Goal: Task Accomplishment & Management: Use online tool/utility

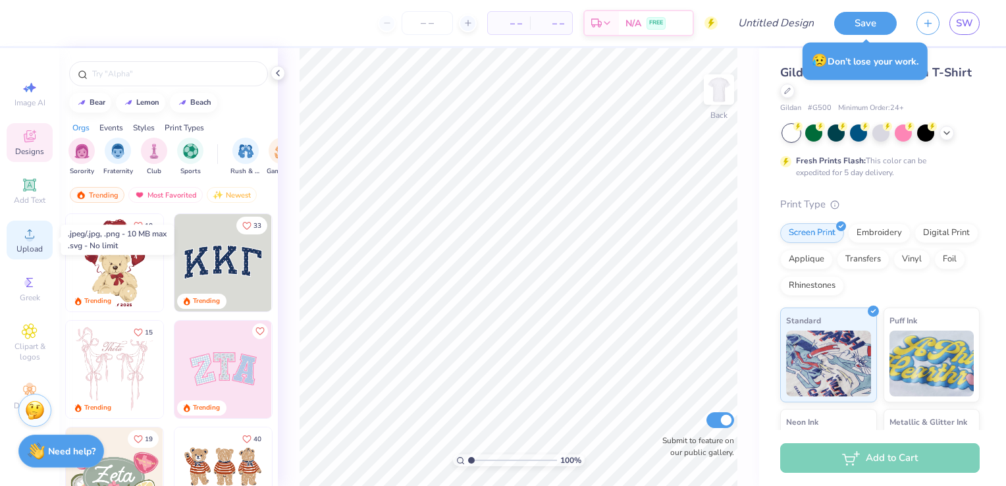
click at [23, 244] on span "Upload" at bounding box center [29, 249] width 26 height 11
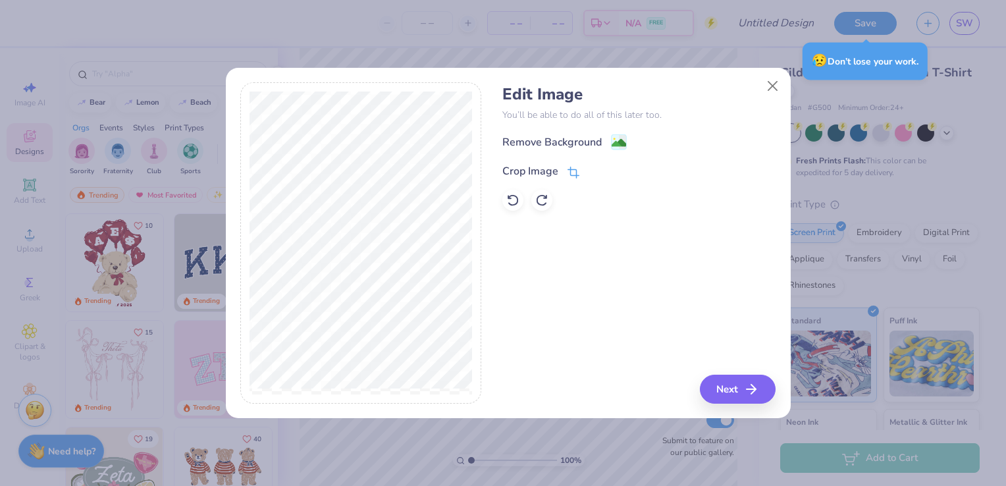
click at [575, 167] on icon at bounding box center [574, 173] width 12 height 12
click at [595, 176] on button at bounding box center [596, 170] width 14 height 14
click at [613, 144] on image at bounding box center [619, 144] width 14 height 14
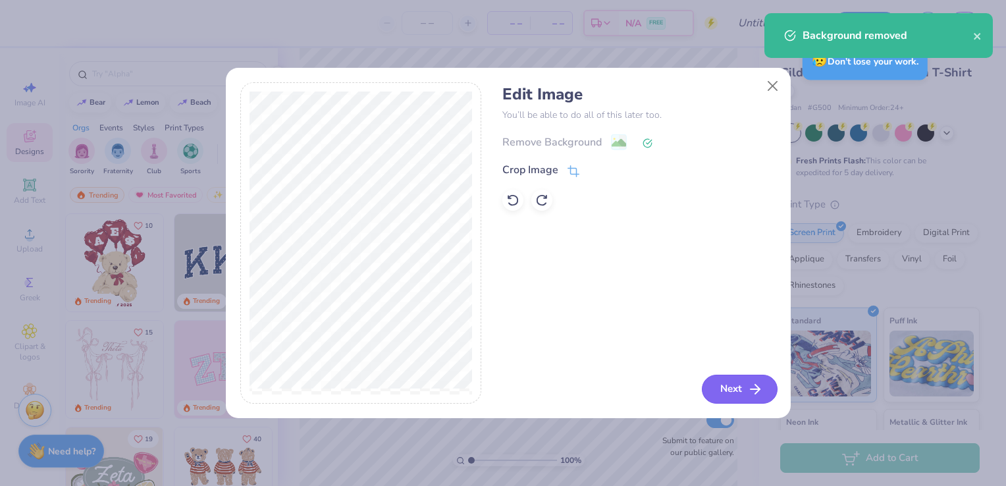
click at [761, 379] on button "Next" at bounding box center [740, 389] width 76 height 29
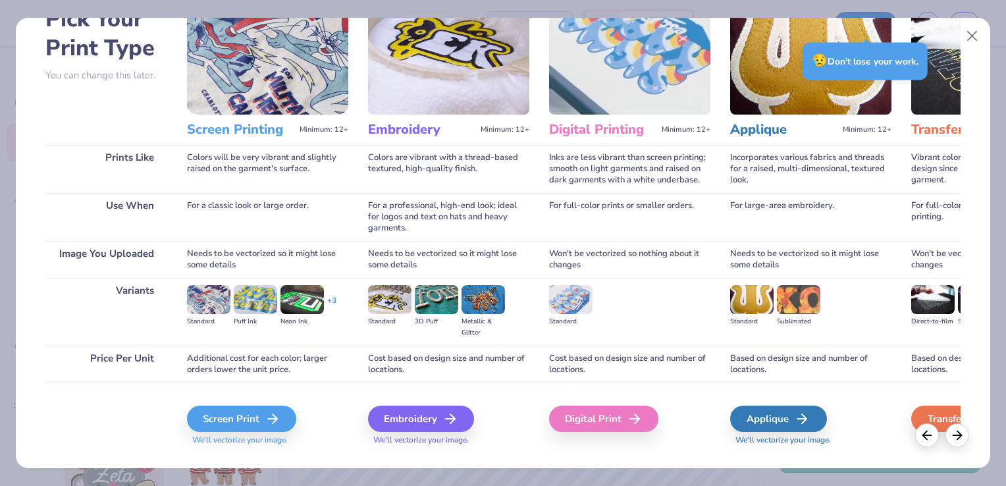
scroll to position [104, 0]
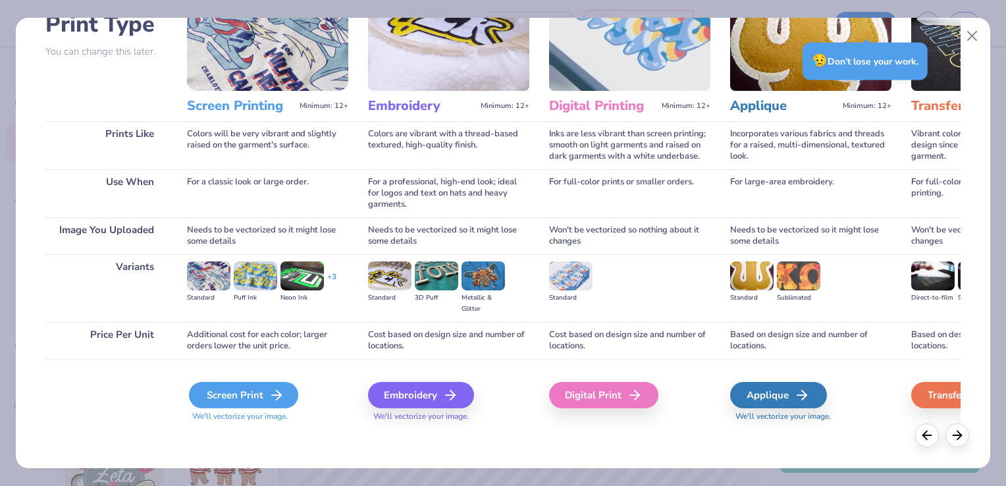
click at [256, 389] on div "Screen Print" at bounding box center [243, 395] width 109 height 26
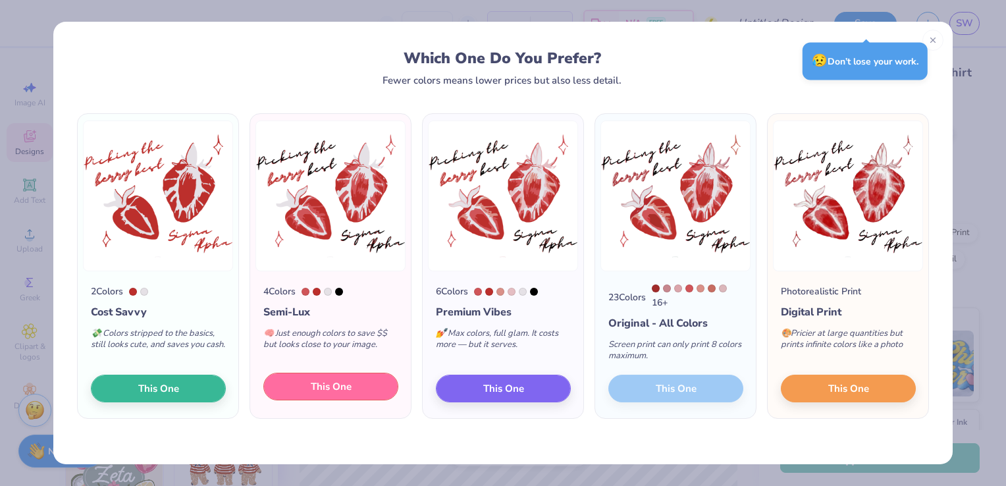
click at [352, 390] on button "This One" at bounding box center [330, 387] width 135 height 28
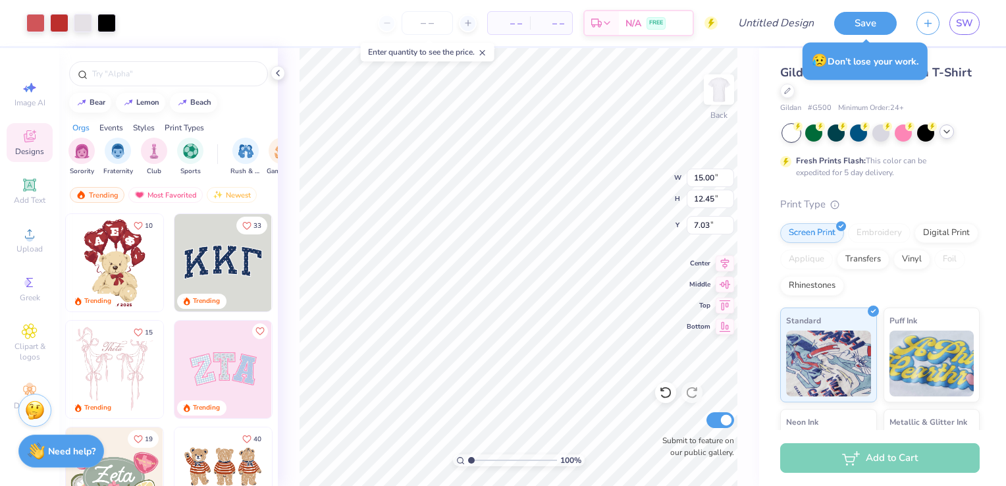
click at [940, 130] on div at bounding box center [946, 131] width 14 height 14
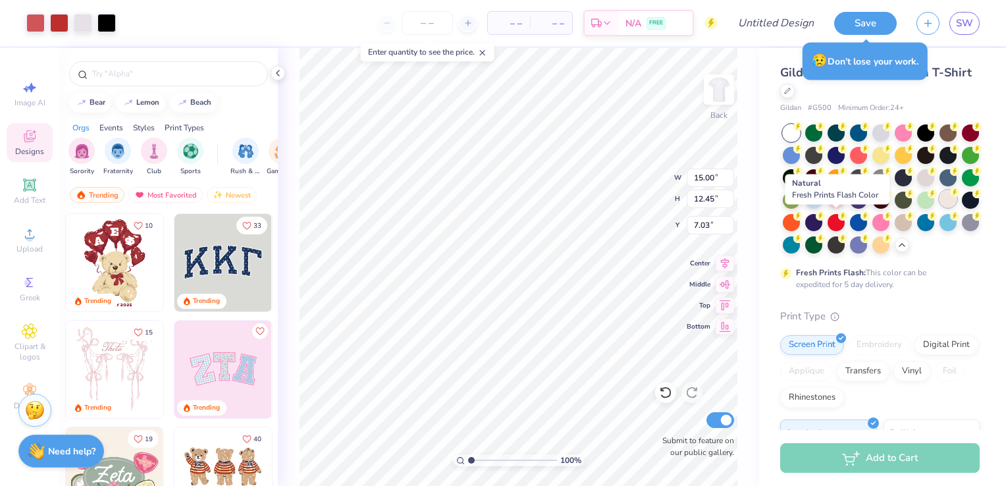
click at [939, 207] on div at bounding box center [947, 198] width 17 height 17
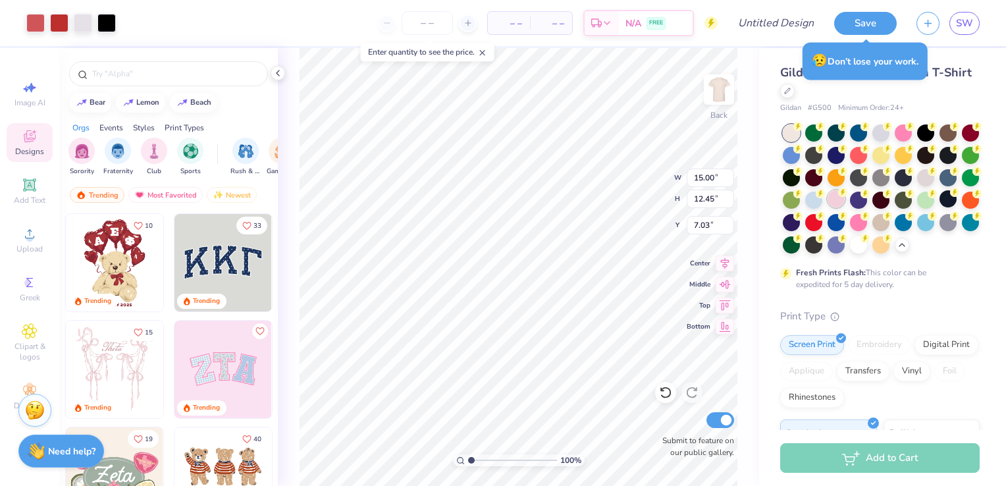
click at [845, 201] on div at bounding box center [836, 198] width 17 height 17
click at [850, 252] on div at bounding box center [858, 243] width 17 height 17
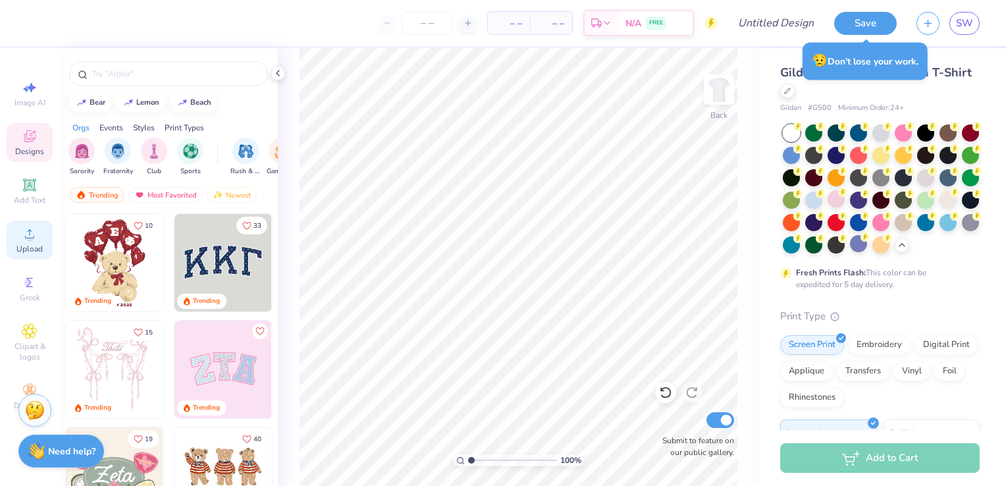
click at [18, 241] on div "Upload" at bounding box center [30, 240] width 46 height 39
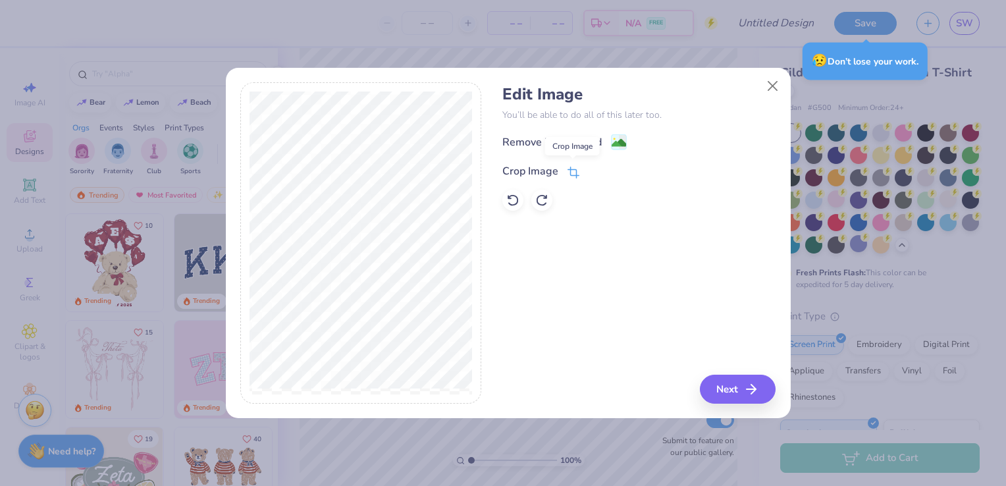
click at [572, 174] on icon at bounding box center [574, 171] width 9 height 9
click at [591, 170] on icon at bounding box center [595, 170] width 8 height 8
click at [618, 136] on rect at bounding box center [618, 143] width 15 height 15
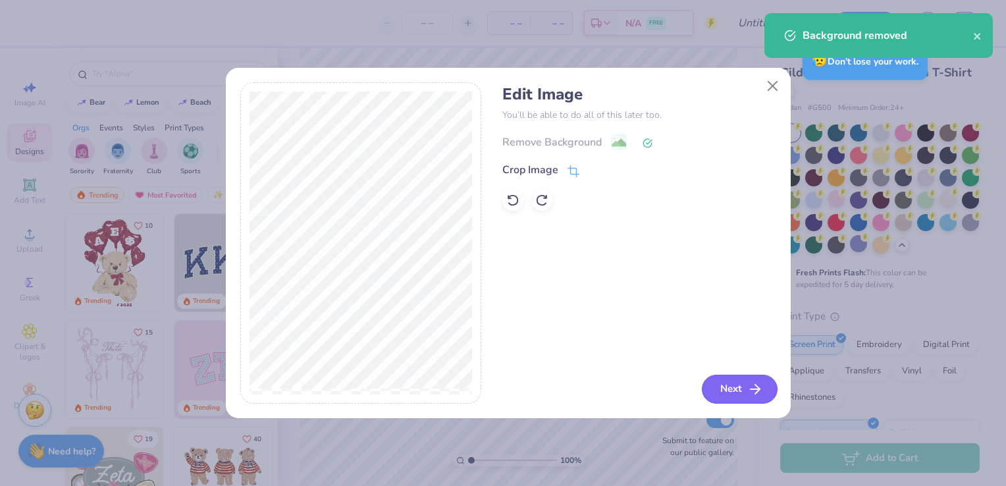
click at [735, 384] on button "Next" at bounding box center [740, 389] width 76 height 29
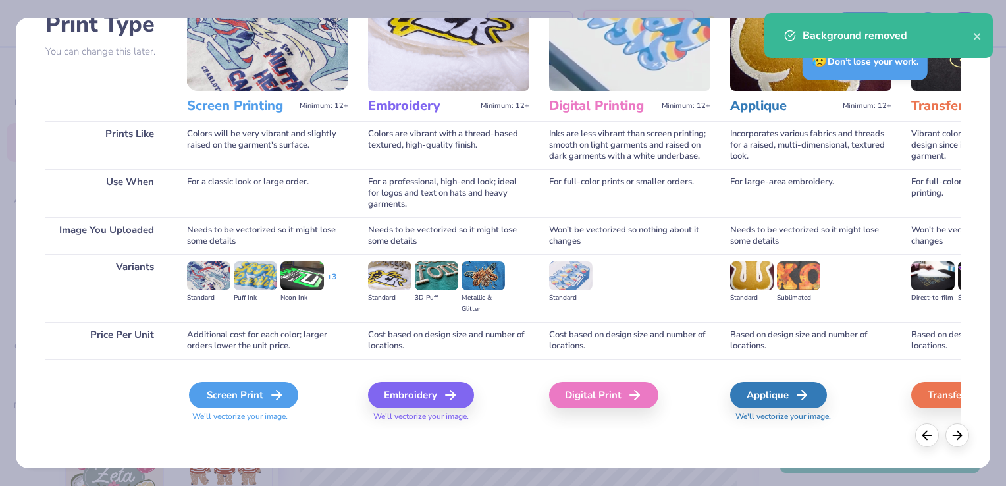
click at [253, 398] on div "Screen Print" at bounding box center [243, 395] width 109 height 26
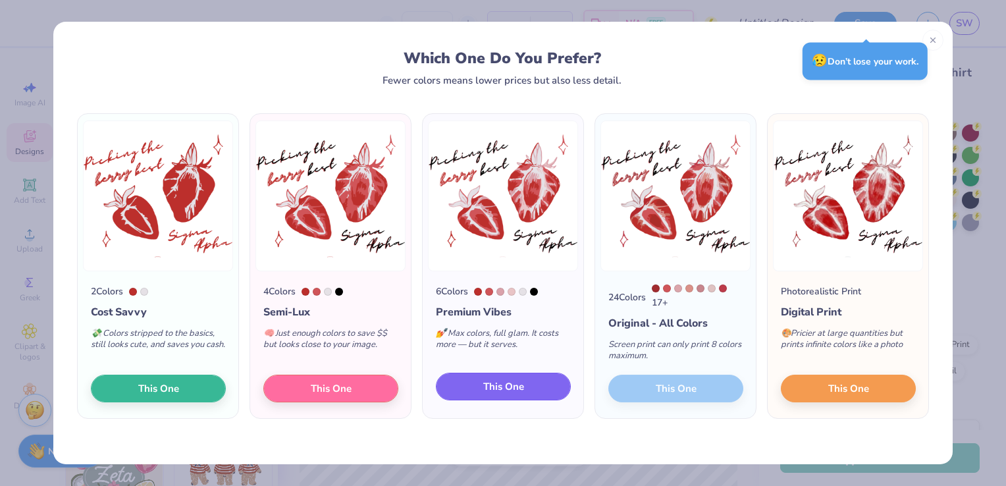
click at [494, 388] on span "This One" at bounding box center [503, 386] width 41 height 15
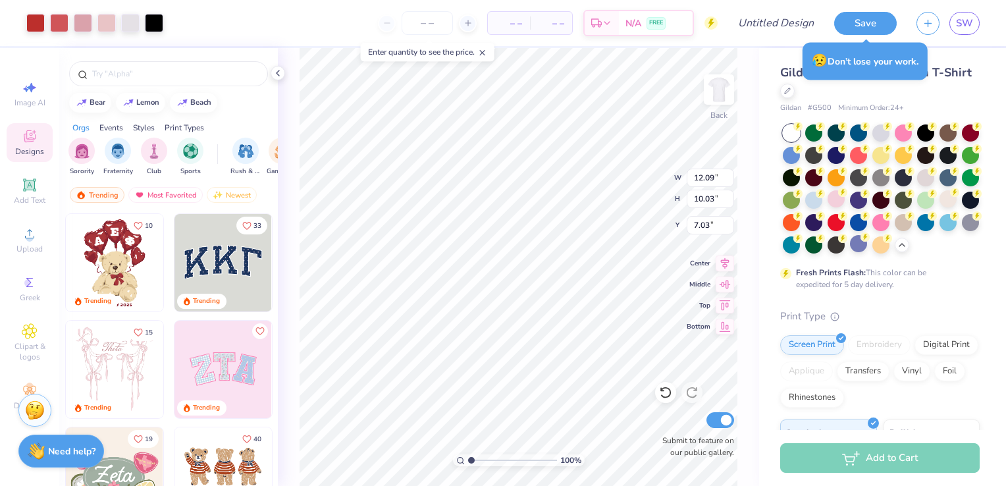
type input "12.09"
type input "10.03"
type input "3.22"
click at [551, 163] on li "Cut" at bounding box center [588, 163] width 103 height 26
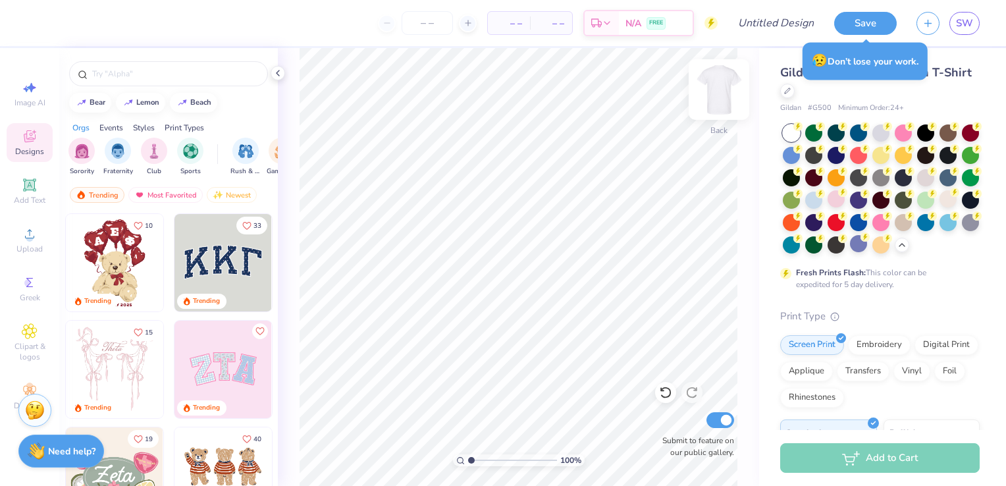
click at [711, 96] on img at bounding box center [719, 89] width 53 height 53
click at [535, 209] on li "Paste" at bounding box center [567, 215] width 103 height 26
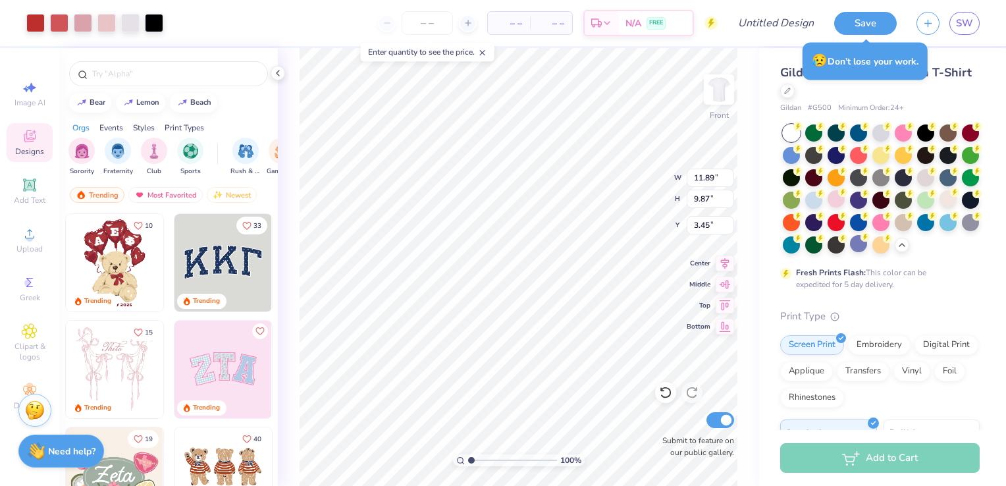
type input "3.45"
type input "10.30"
type input "8.54"
type input "3.30"
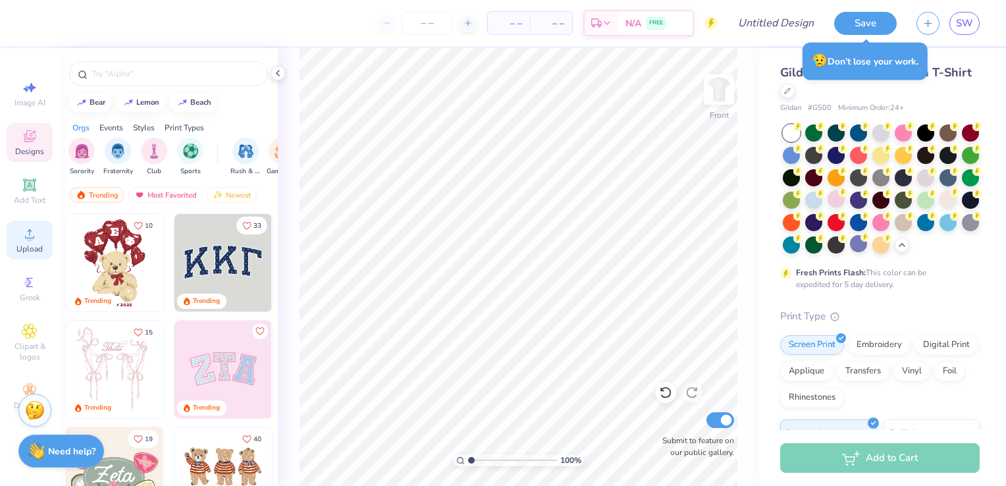
click at [34, 233] on icon at bounding box center [30, 234] width 16 height 16
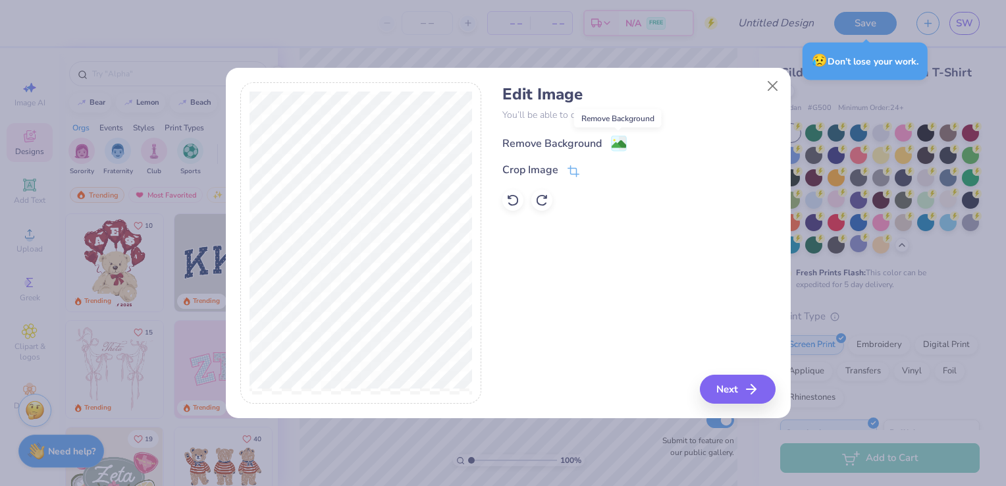
click at [615, 140] on image at bounding box center [619, 144] width 14 height 14
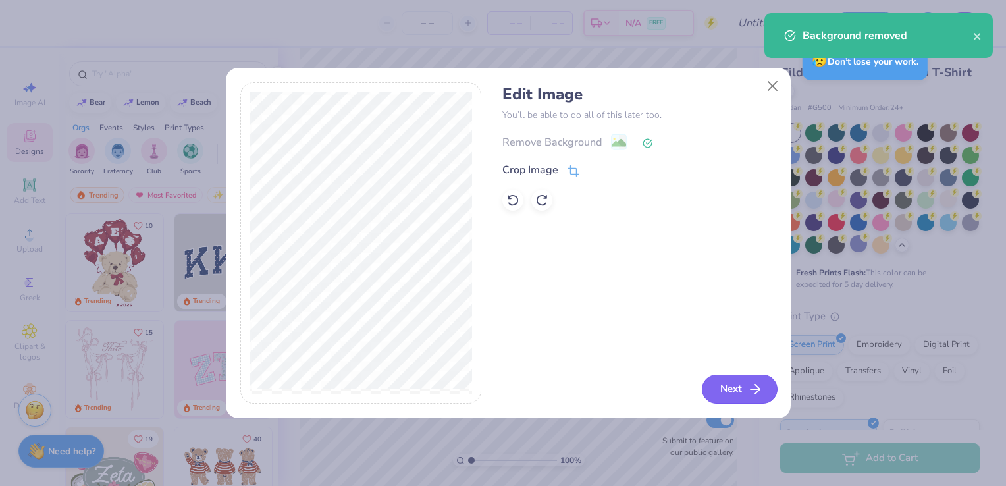
click at [753, 396] on icon "button" at bounding box center [755, 389] width 16 height 16
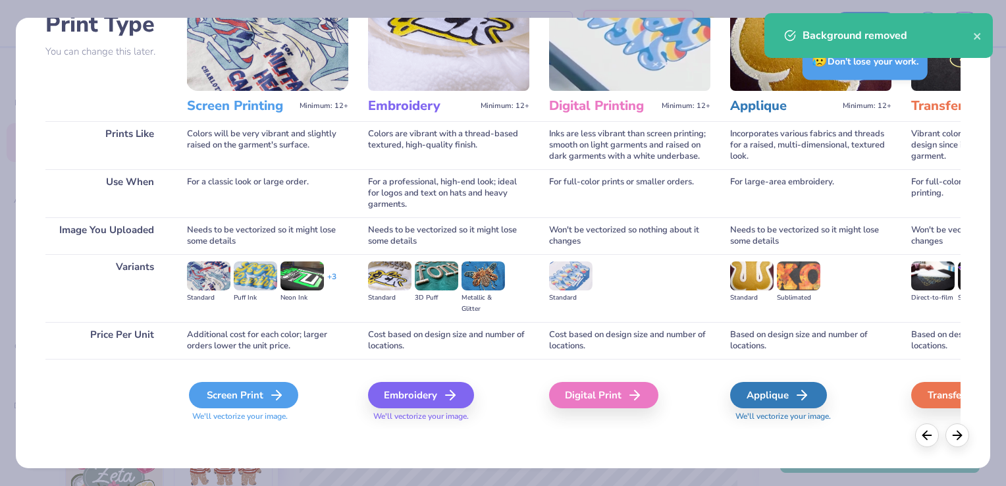
click at [246, 391] on div "Screen Print" at bounding box center [243, 395] width 109 height 26
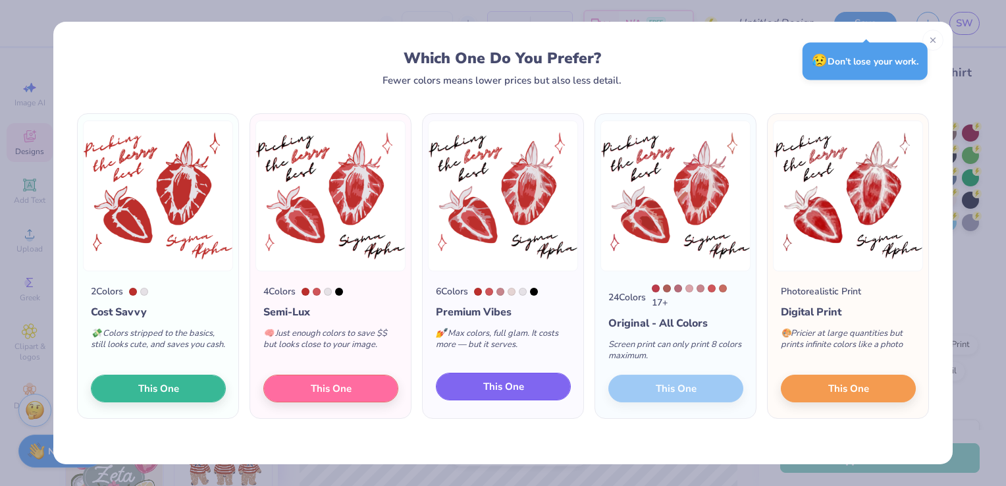
click at [506, 384] on span "This One" at bounding box center [503, 386] width 41 height 15
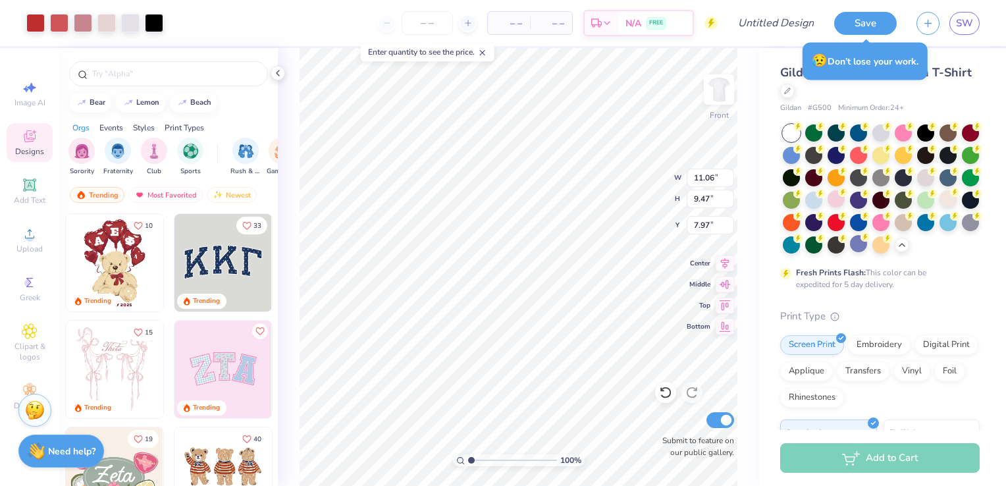
type input "11.06"
type input "9.47"
type input "3.50"
click at [712, 81] on img at bounding box center [719, 89] width 53 height 53
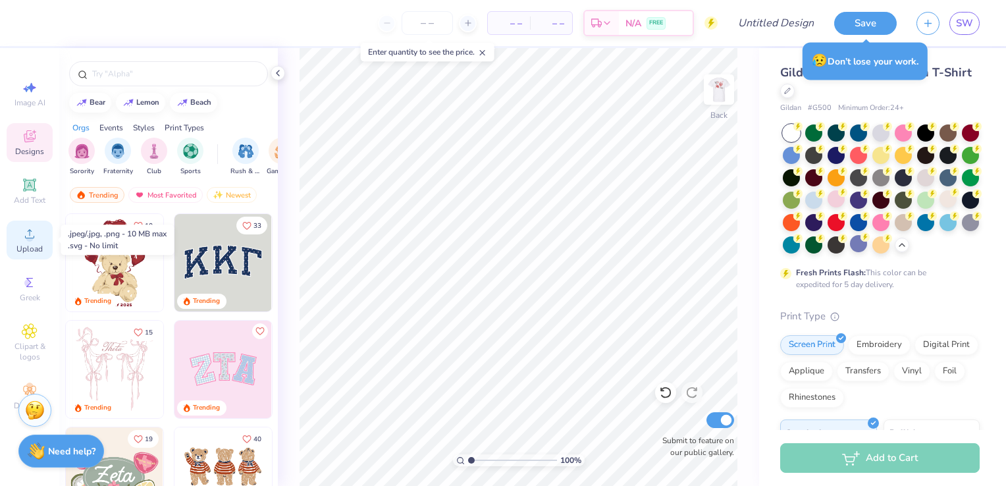
click at [28, 244] on span "Upload" at bounding box center [29, 249] width 26 height 11
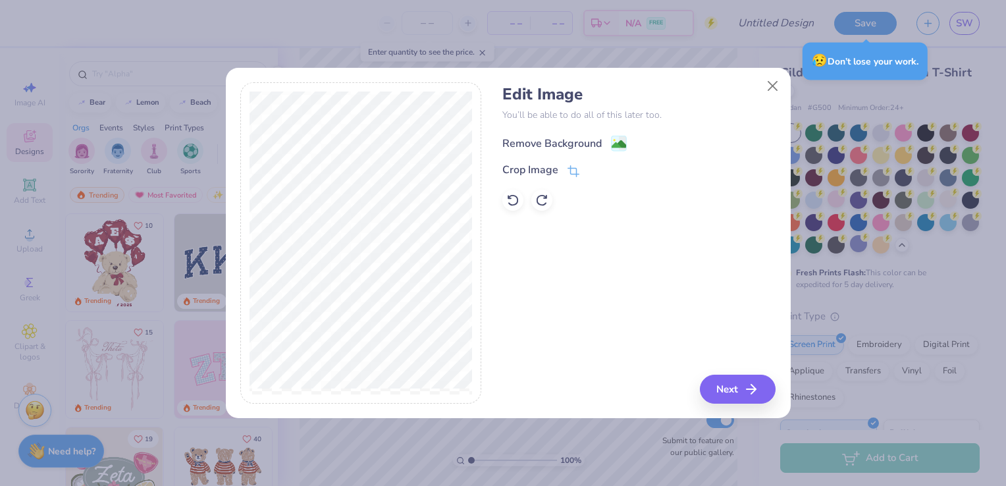
click at [616, 141] on image at bounding box center [619, 144] width 14 height 14
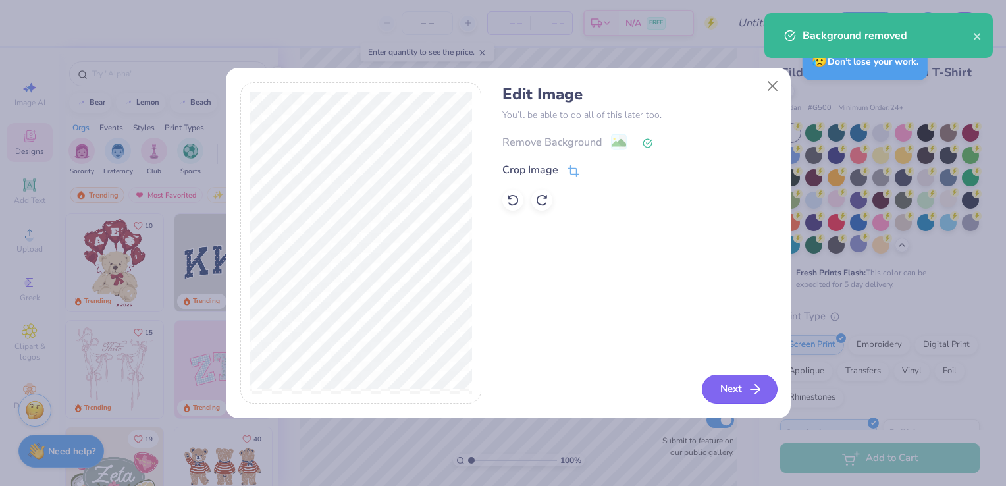
click at [749, 394] on icon "button" at bounding box center [755, 389] width 16 height 16
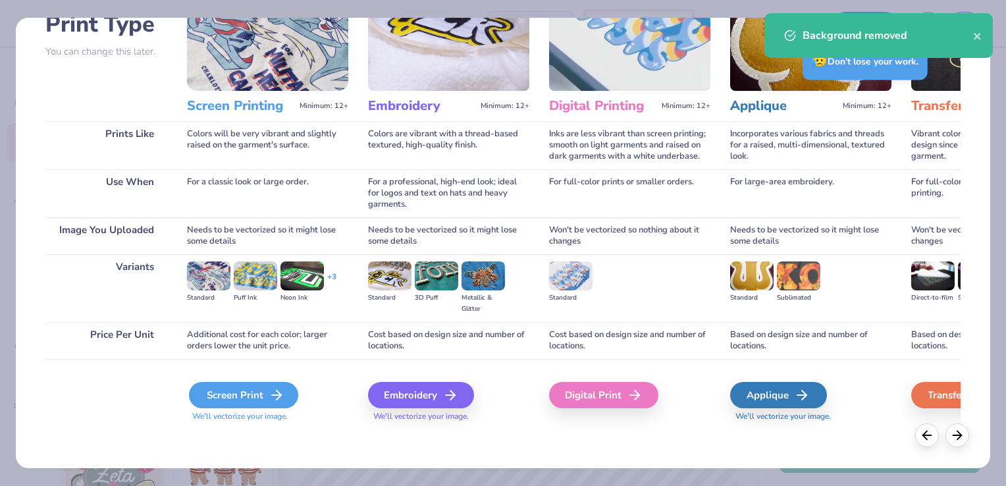
click at [255, 391] on div "Screen Print" at bounding box center [243, 395] width 109 height 26
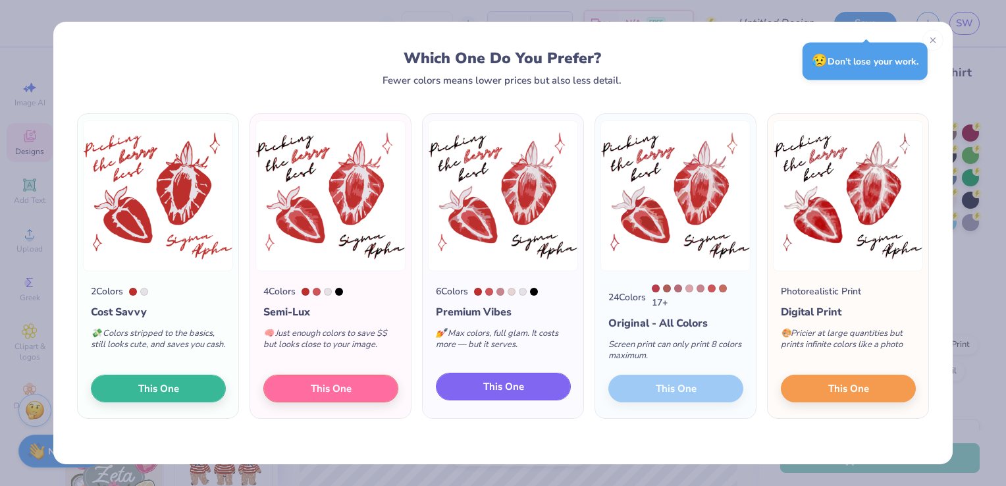
click at [453, 392] on button "This One" at bounding box center [503, 387] width 135 height 28
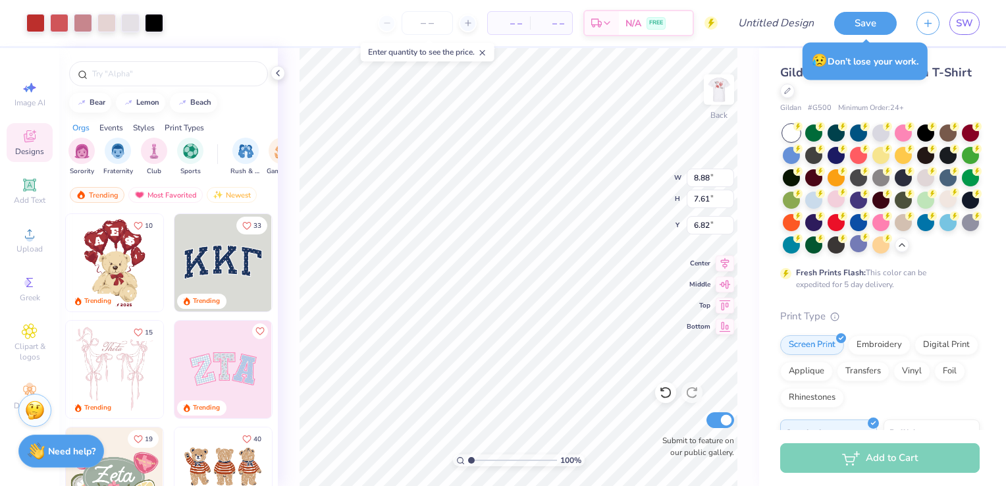
type input "8.88"
type input "7.61"
type input "3.29"
type input "4.99"
type input "4.27"
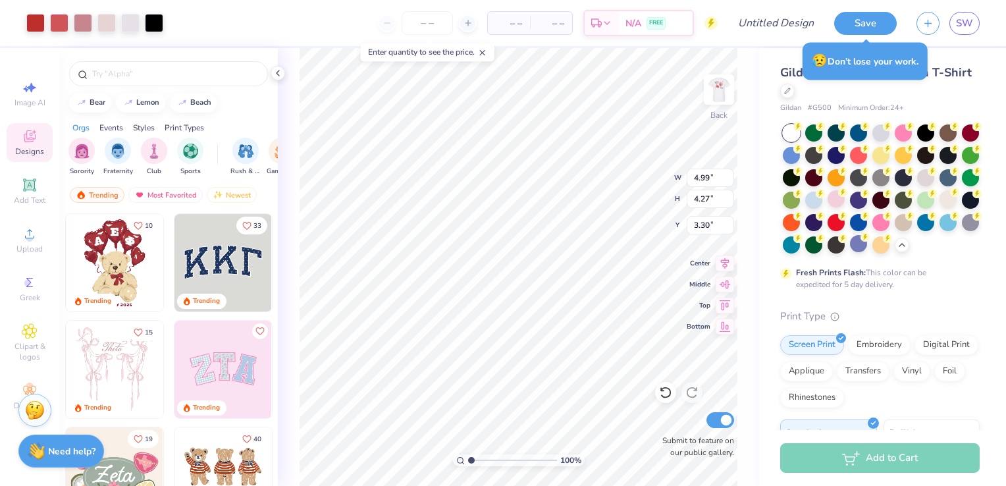
type input "3.00"
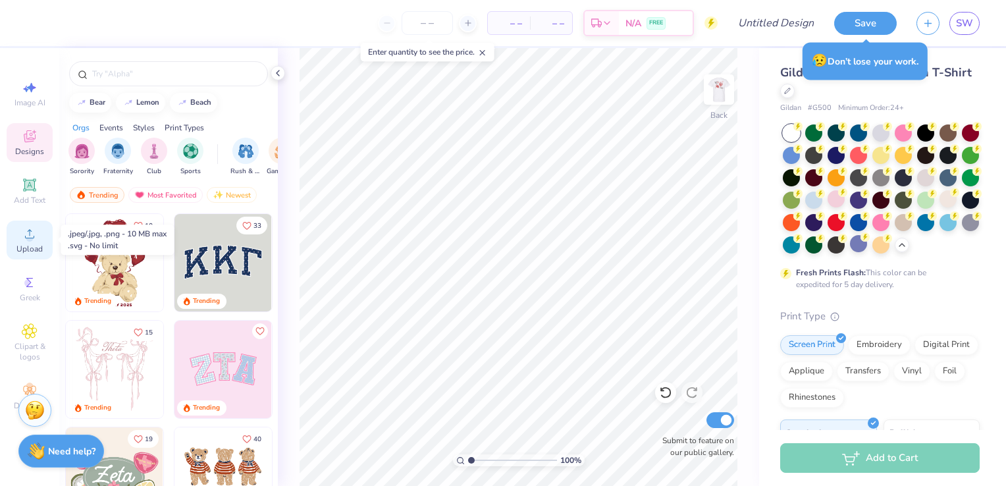
click at [29, 244] on span "Upload" at bounding box center [29, 249] width 26 height 11
click at [719, 89] on img at bounding box center [719, 89] width 53 height 53
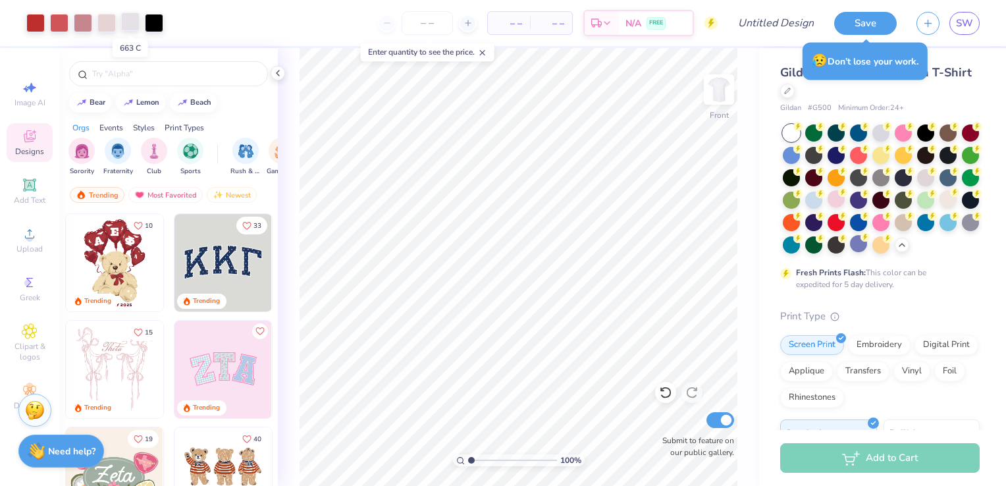
click at [134, 20] on div at bounding box center [130, 22] width 18 height 18
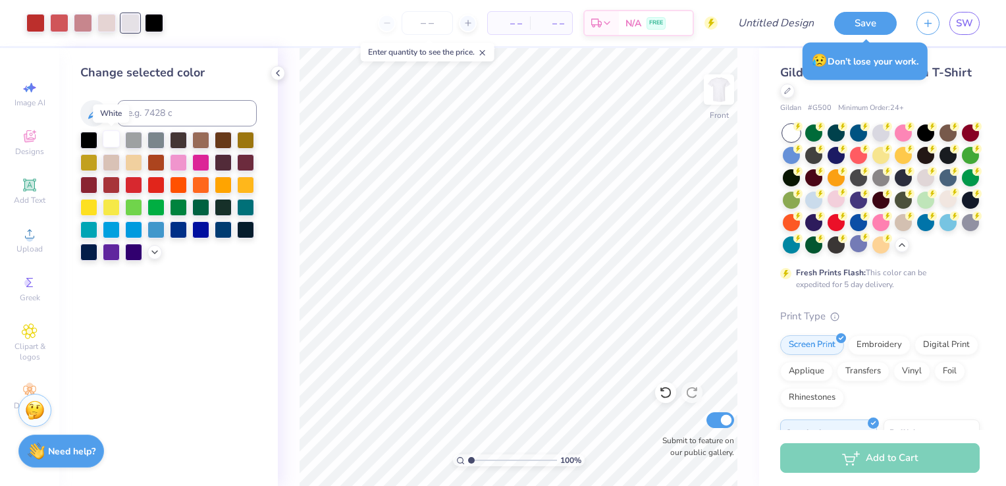
click at [111, 140] on div at bounding box center [111, 138] width 17 height 17
click at [156, 248] on icon at bounding box center [154, 251] width 11 height 11
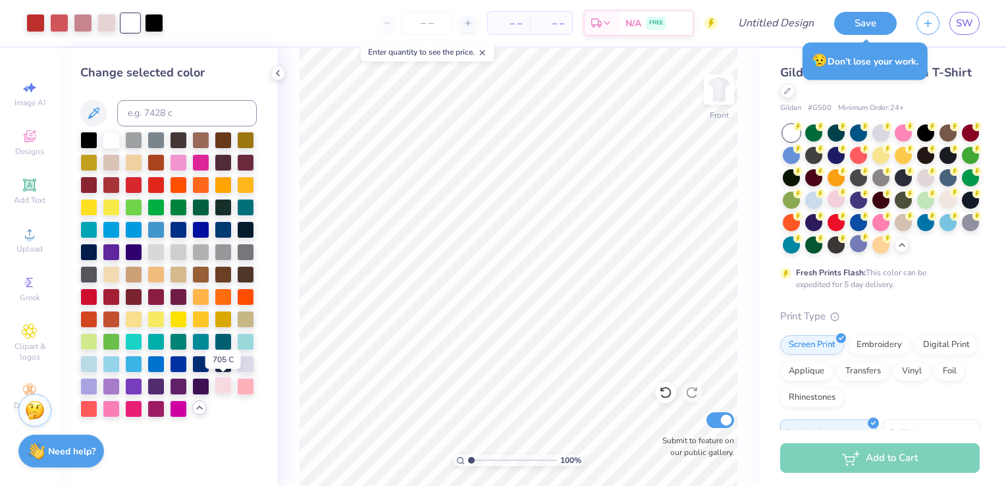
click at [222, 383] on div at bounding box center [223, 385] width 17 height 17
click at [159, 254] on div at bounding box center [155, 250] width 17 height 17
click at [113, 144] on div at bounding box center [111, 138] width 17 height 17
click at [241, 163] on div at bounding box center [245, 161] width 17 height 17
click at [149, 298] on div at bounding box center [155, 295] width 17 height 17
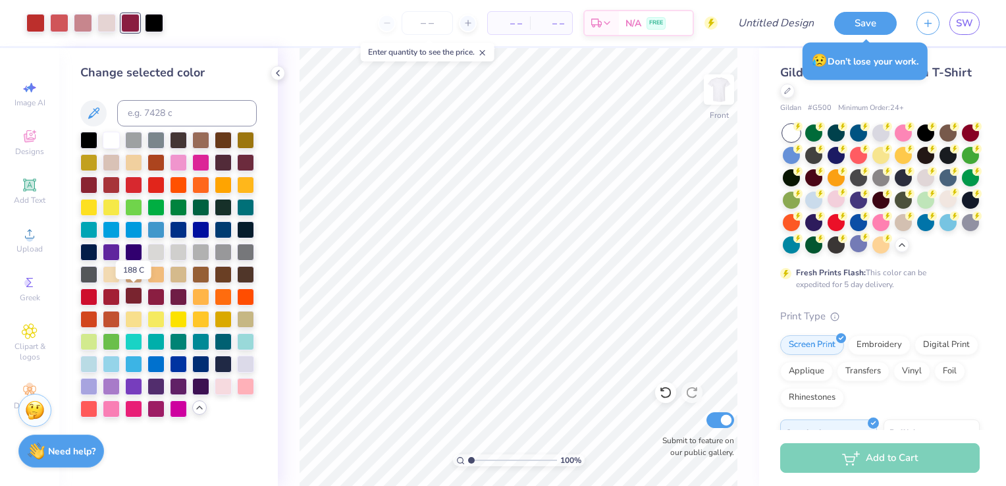
click at [126, 300] on div at bounding box center [133, 295] width 17 height 17
click at [113, 300] on div at bounding box center [111, 295] width 17 height 17
click at [84, 188] on div at bounding box center [88, 183] width 17 height 17
click at [250, 168] on div at bounding box center [245, 161] width 17 height 17
click at [156, 410] on div at bounding box center [155, 407] width 17 height 17
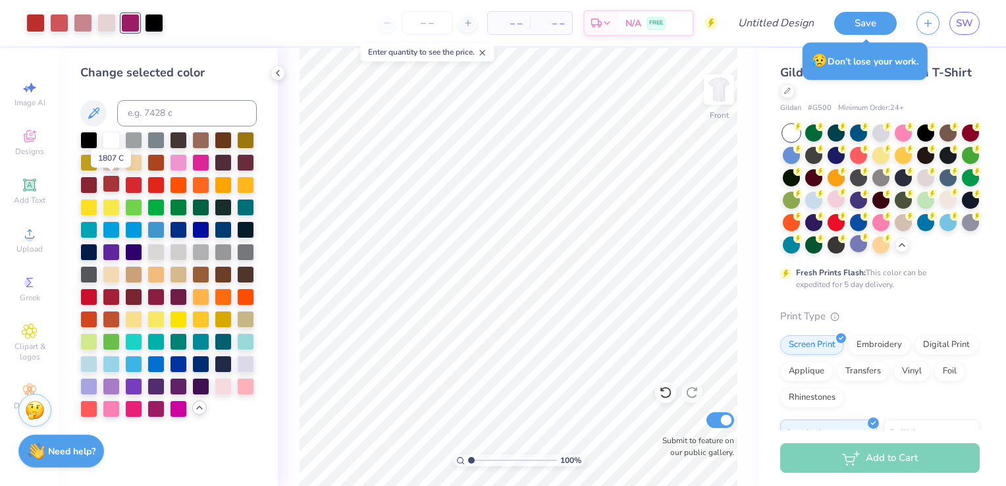
click at [111, 191] on div at bounding box center [111, 183] width 17 height 17
click at [95, 179] on div at bounding box center [88, 183] width 17 height 17
click at [159, 290] on div at bounding box center [155, 295] width 17 height 17
click at [131, 299] on div at bounding box center [133, 295] width 17 height 17
click at [160, 254] on div at bounding box center [155, 250] width 17 height 17
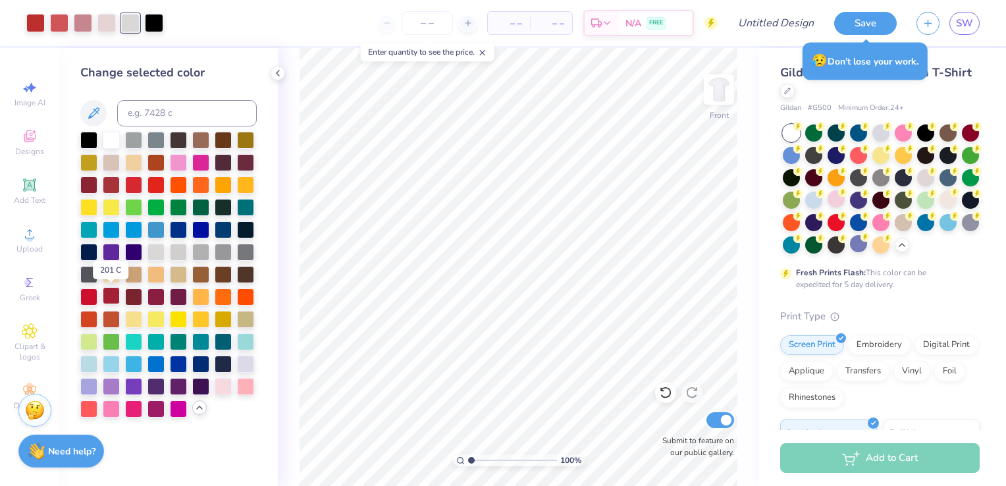
click at [115, 293] on div at bounding box center [111, 295] width 17 height 17
click at [89, 184] on div at bounding box center [88, 183] width 17 height 17
click at [244, 165] on div at bounding box center [245, 161] width 17 height 17
click at [92, 186] on div at bounding box center [88, 183] width 17 height 17
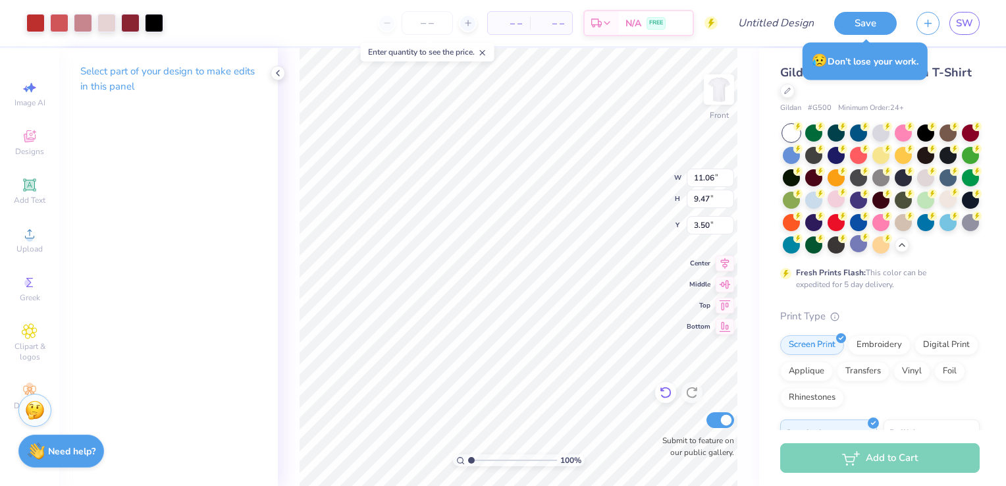
type input "3.54"
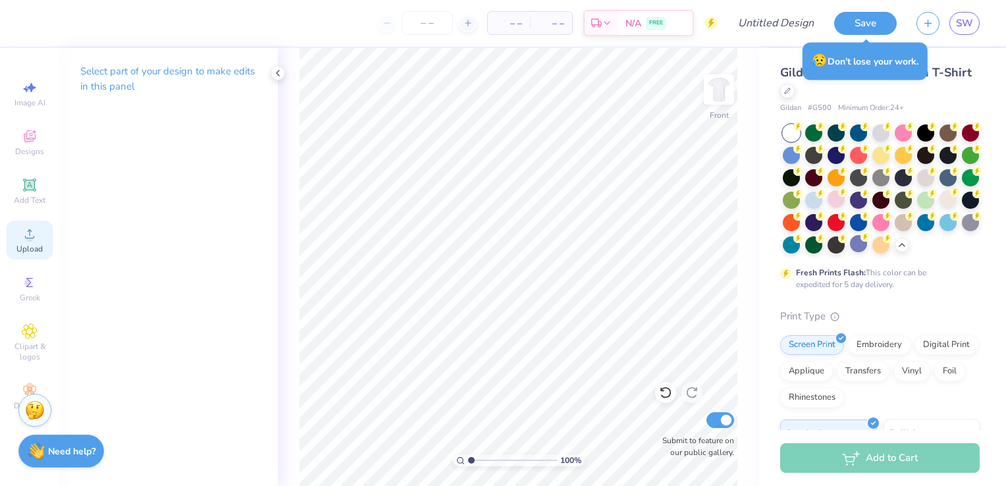
click at [27, 232] on icon at bounding box center [30, 234] width 16 height 16
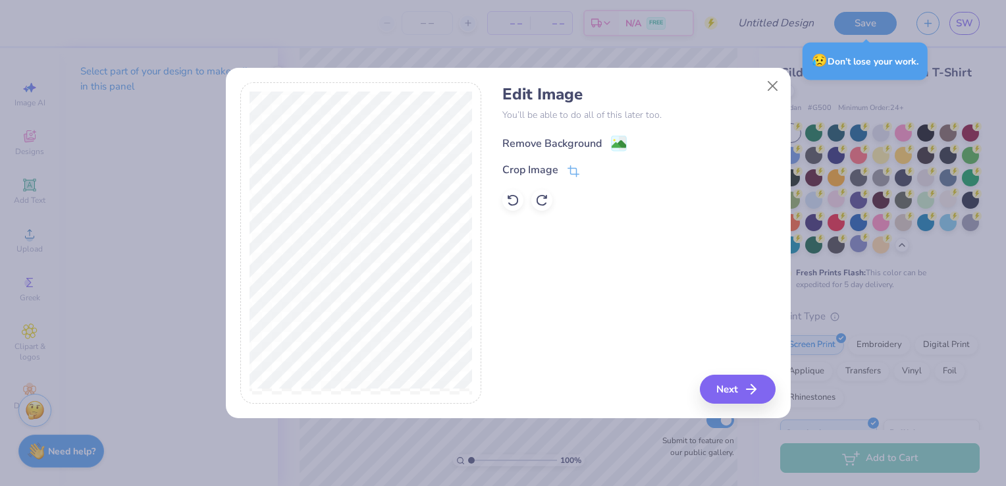
click at [618, 143] on image at bounding box center [619, 144] width 14 height 14
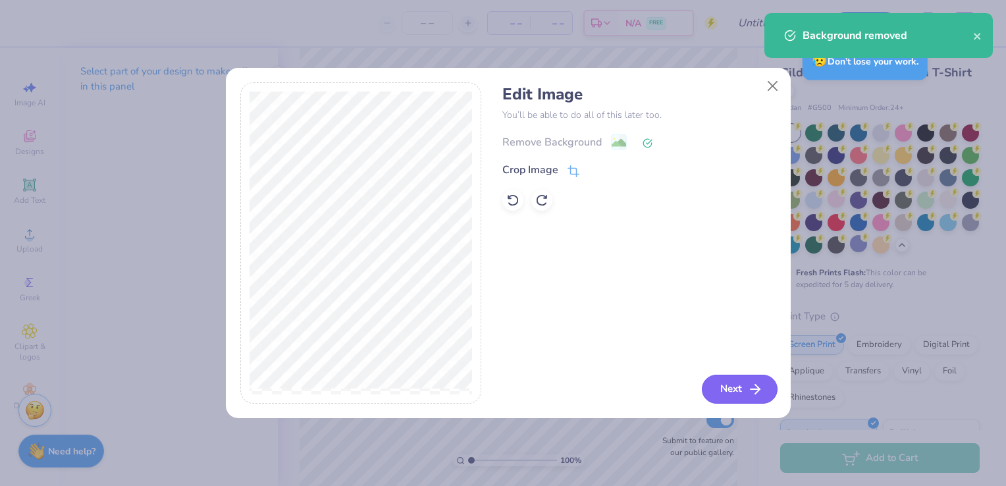
click at [731, 383] on button "Next" at bounding box center [740, 389] width 76 height 29
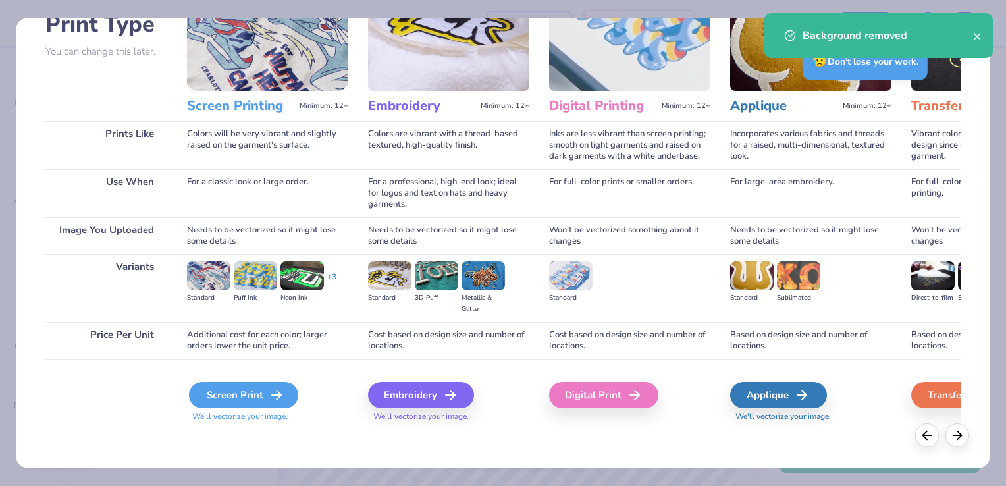
click at [274, 396] on icon at bounding box center [277, 395] width 16 height 16
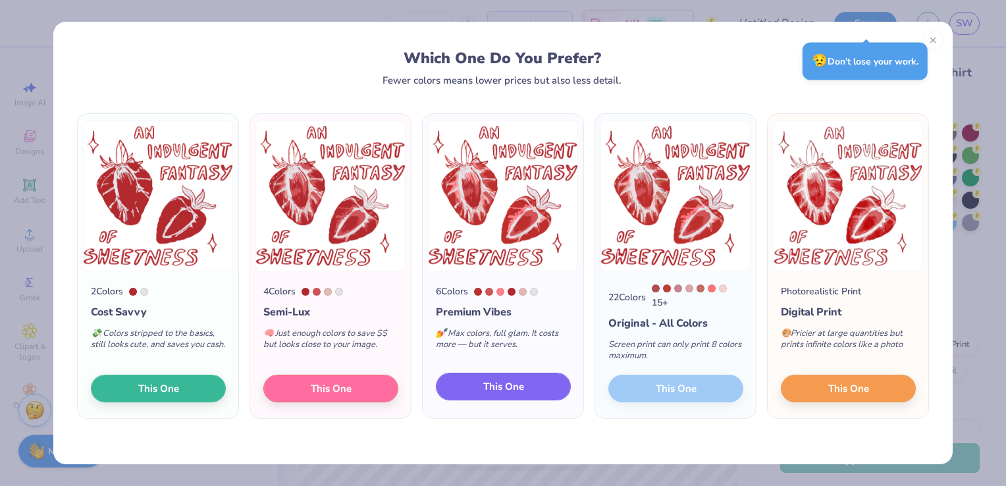
click at [492, 379] on button "This One" at bounding box center [503, 387] width 135 height 28
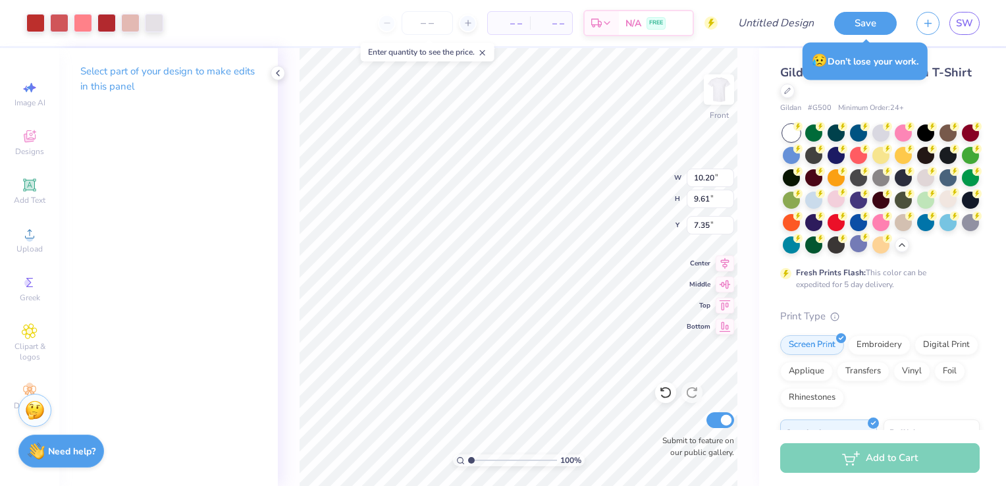
type input "10.20"
type input "9.61"
type input "3.95"
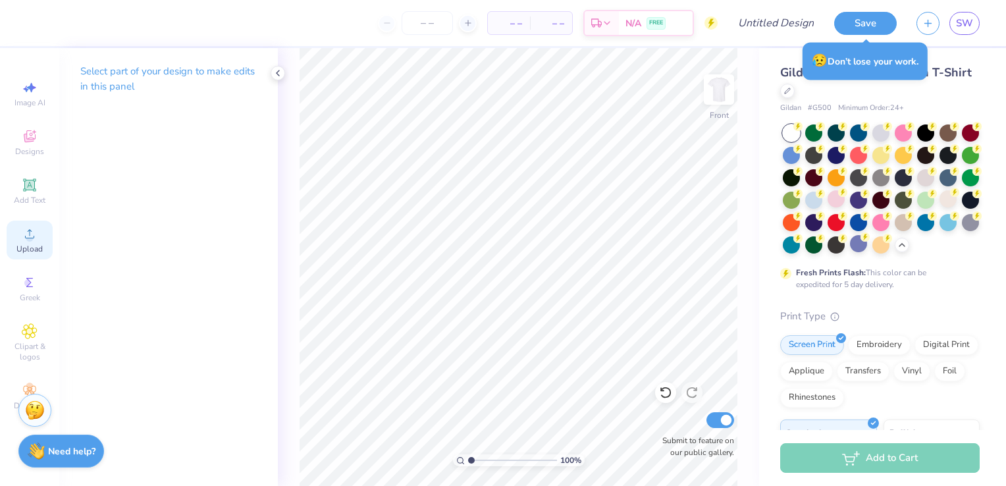
click at [34, 235] on icon at bounding box center [30, 234] width 16 height 16
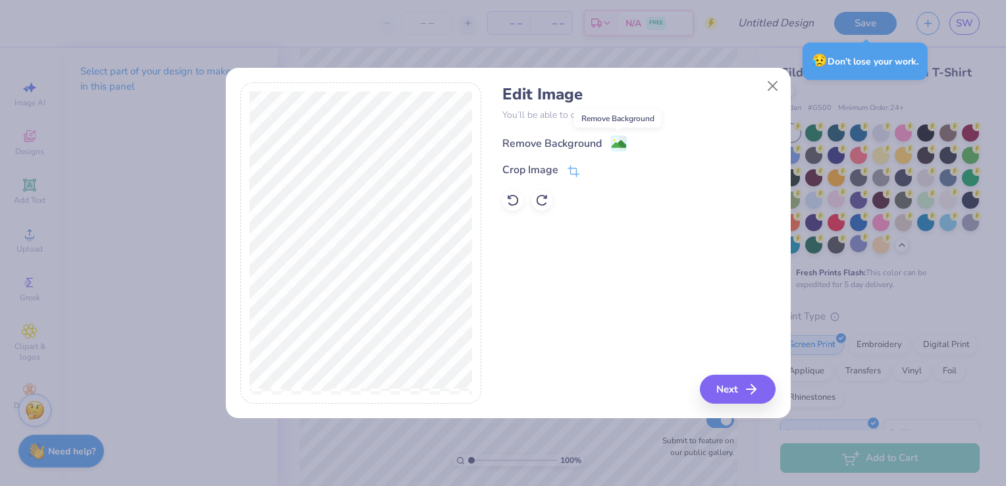
click at [620, 138] on image at bounding box center [619, 144] width 14 height 14
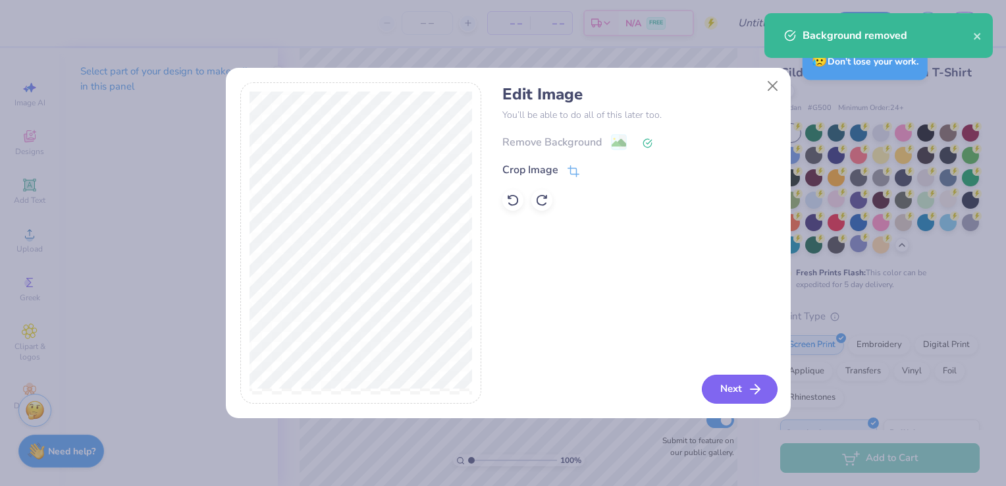
click at [761, 400] on button "Next" at bounding box center [740, 389] width 76 height 29
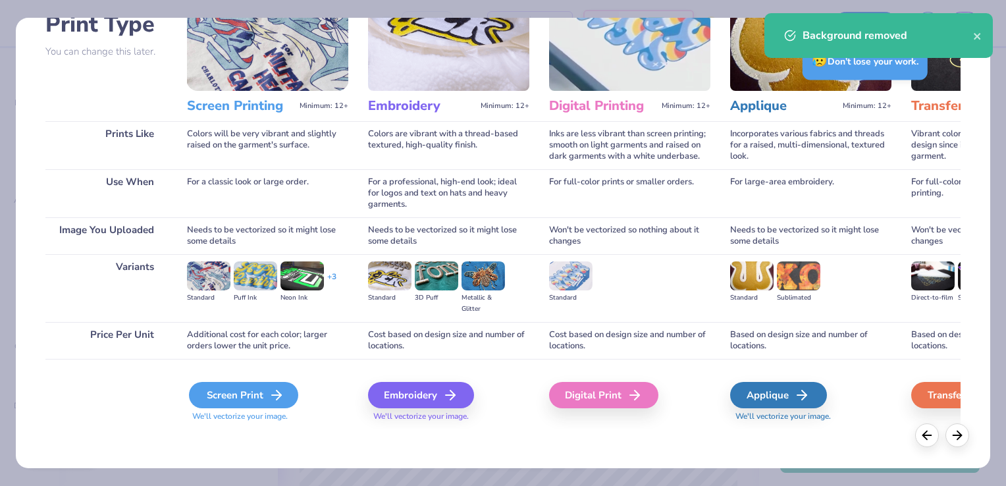
click at [232, 407] on div "Screen Print" at bounding box center [243, 395] width 109 height 26
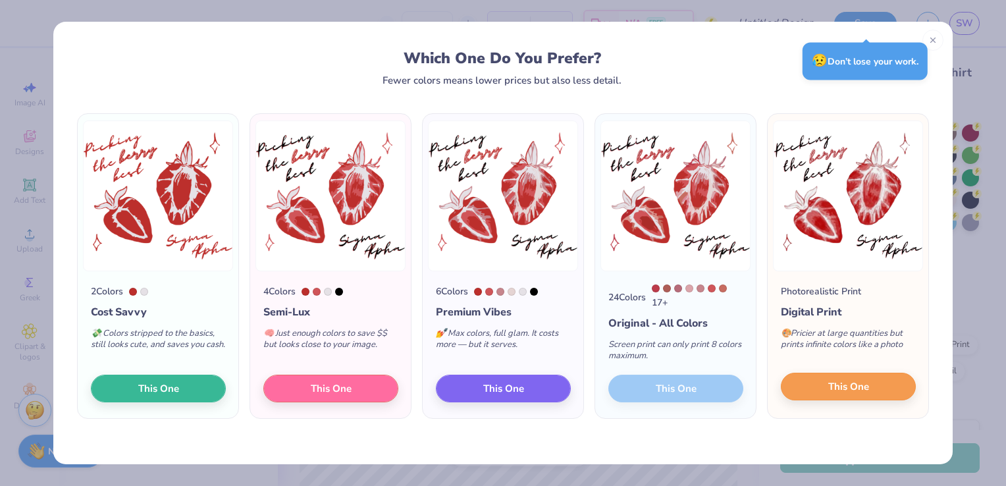
click at [885, 402] on div "Photorealistic Print Digital Print 🎨 Pricier at large quantities but prints inf…" at bounding box center [848, 344] width 161 height 147
click at [874, 389] on button "This One" at bounding box center [848, 387] width 135 height 28
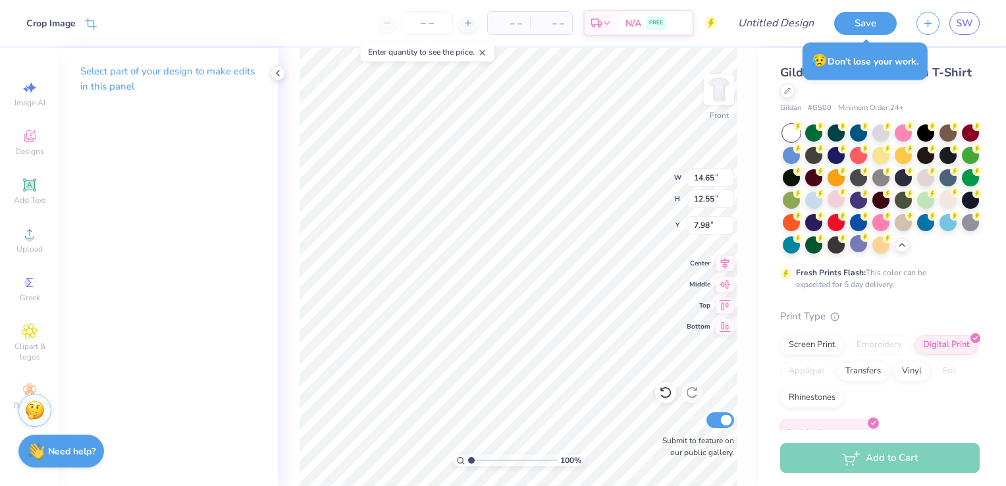
type input "10.56"
type input "9.04"
type input "3.00"
type input "4.39"
type input "3.85"
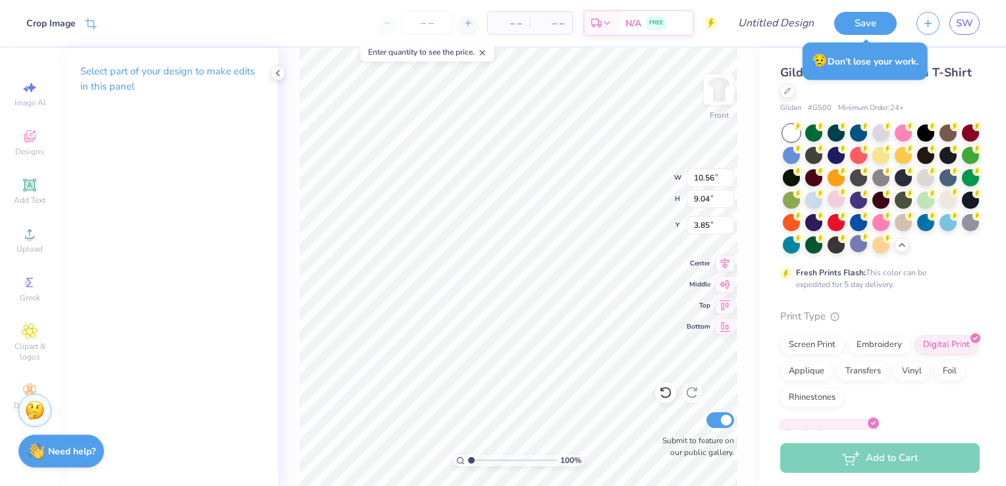
type input "3.96"
click at [732, 88] on img at bounding box center [719, 89] width 53 height 53
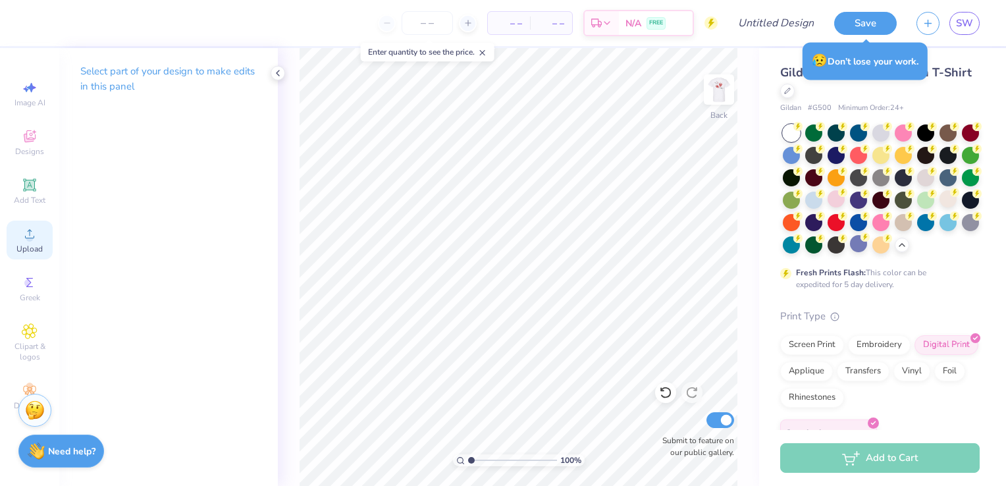
click at [22, 238] on icon at bounding box center [30, 234] width 16 height 16
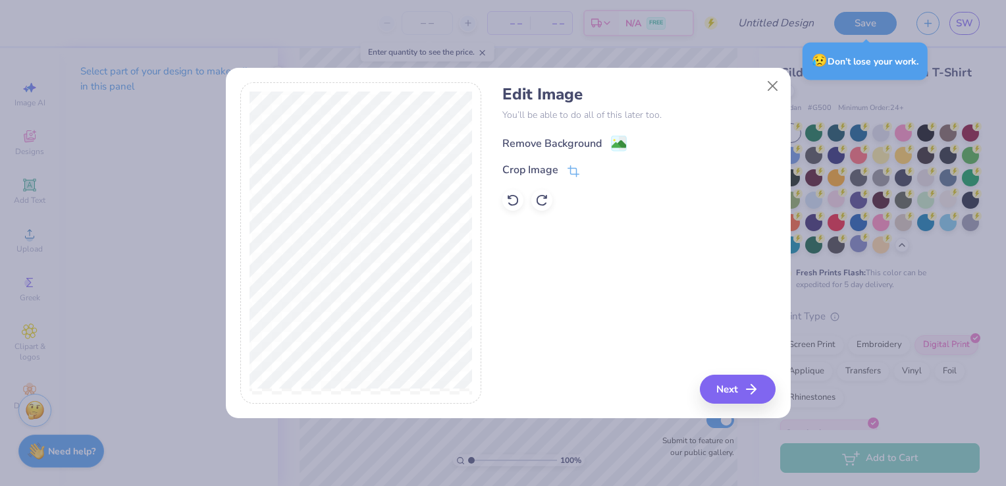
click at [616, 144] on image at bounding box center [619, 144] width 14 height 14
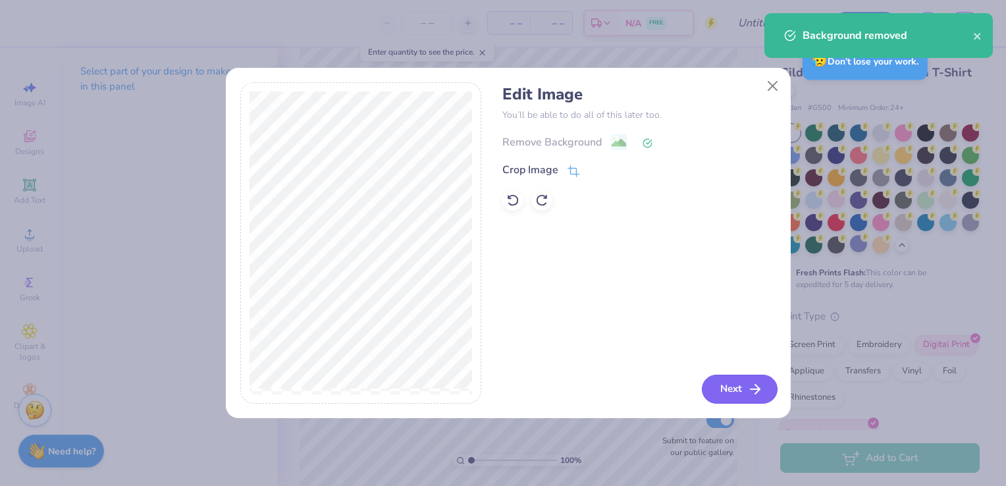
click at [743, 388] on button "Next" at bounding box center [740, 389] width 76 height 29
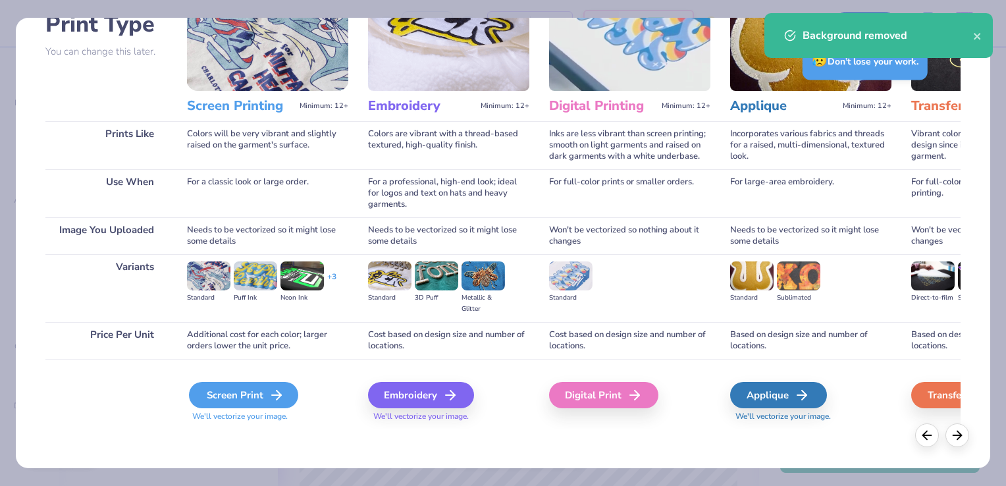
click at [272, 401] on icon at bounding box center [277, 395] width 16 height 16
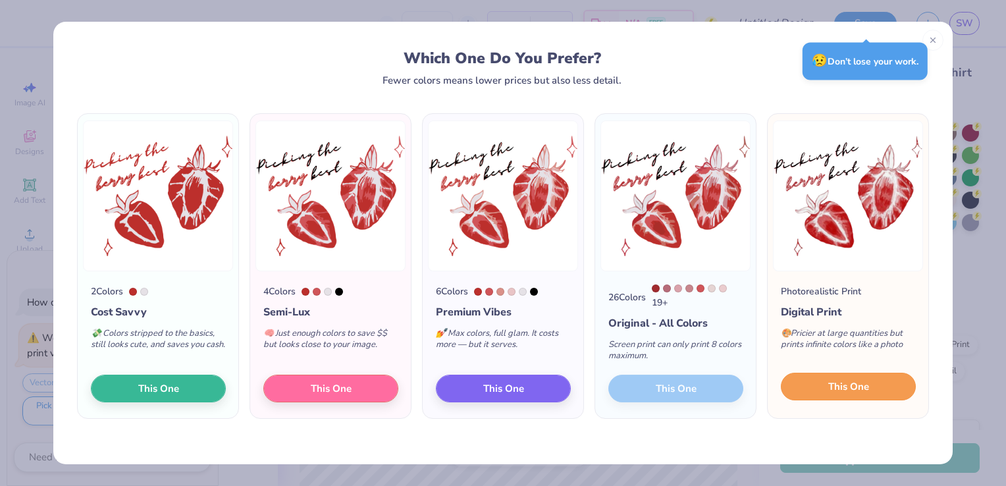
click at [872, 388] on button "This One" at bounding box center [848, 387] width 135 height 28
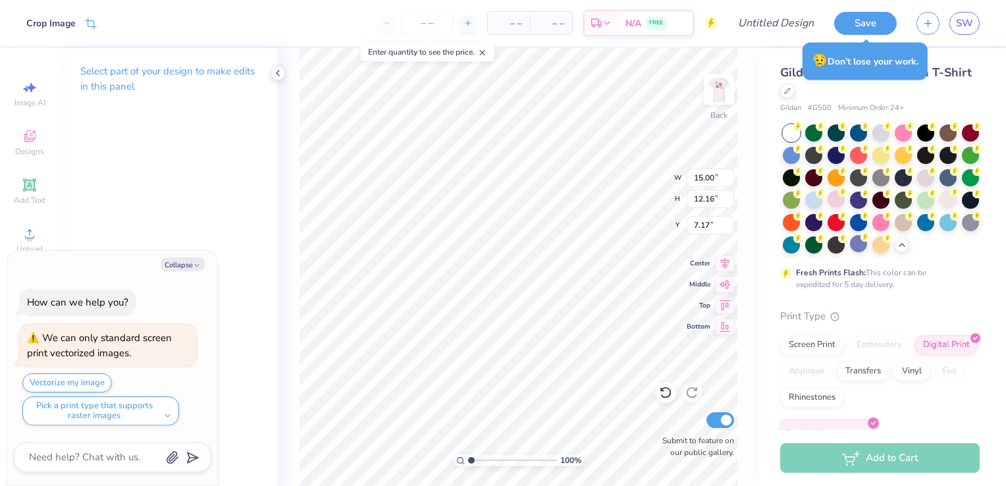
type textarea "x"
type input "9.37"
type input "7.59"
type textarea "x"
type input "3.00"
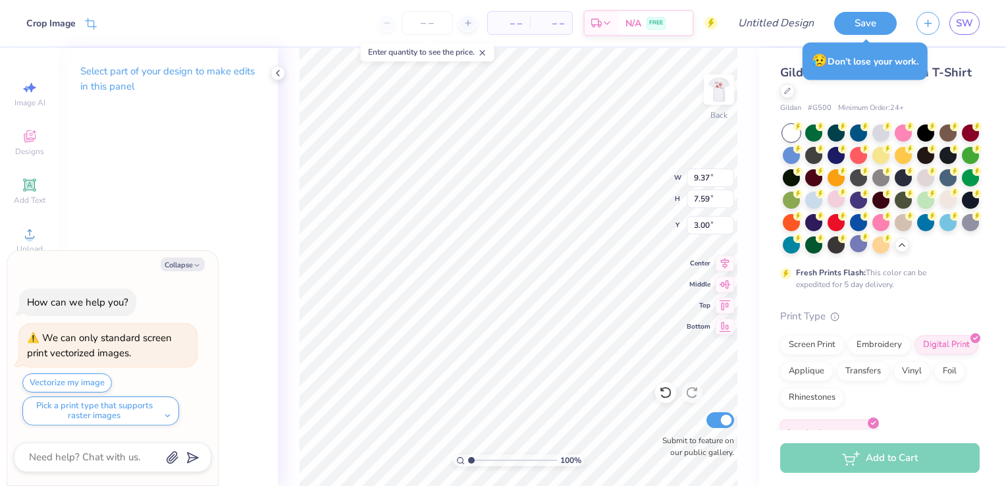
type textarea "x"
type input "7.04"
type input "5.70"
type textarea "x"
type input "5.40"
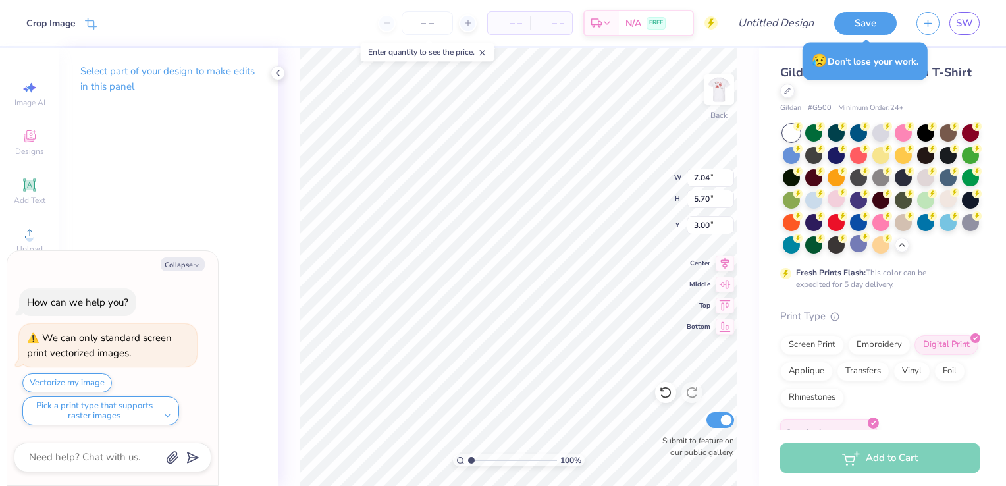
type input "4.38"
click at [39, 233] on div "Upload" at bounding box center [30, 240] width 46 height 39
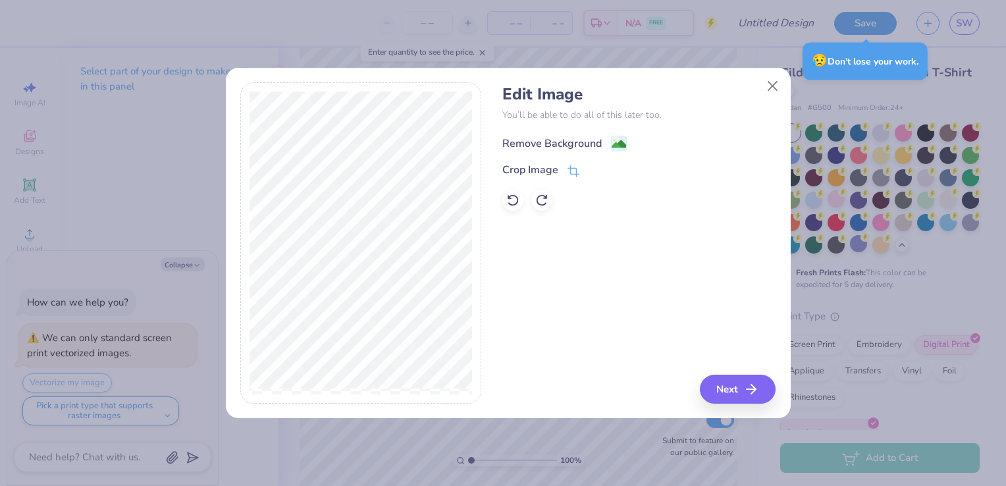
click at [617, 139] on image at bounding box center [619, 144] width 14 height 14
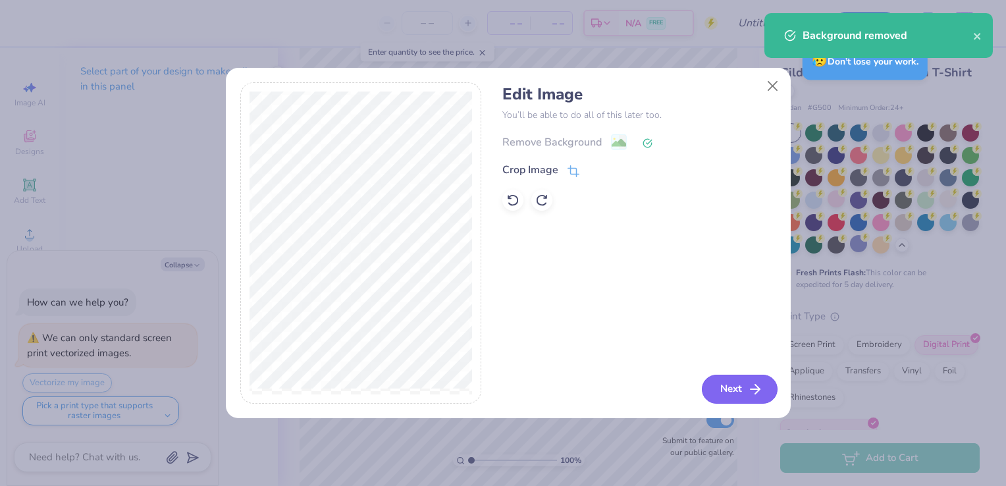
click at [729, 381] on button "Next" at bounding box center [740, 389] width 76 height 29
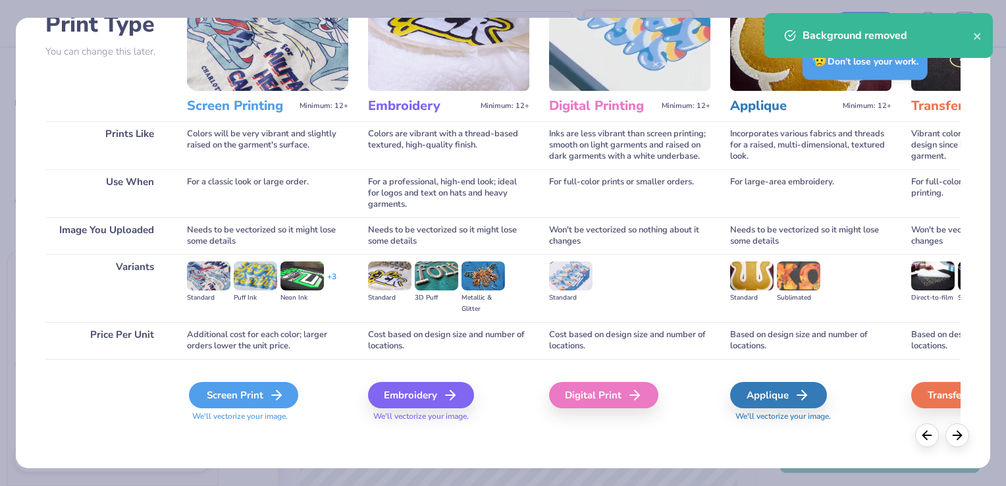
click at [257, 395] on div "Screen Print" at bounding box center [243, 395] width 109 height 26
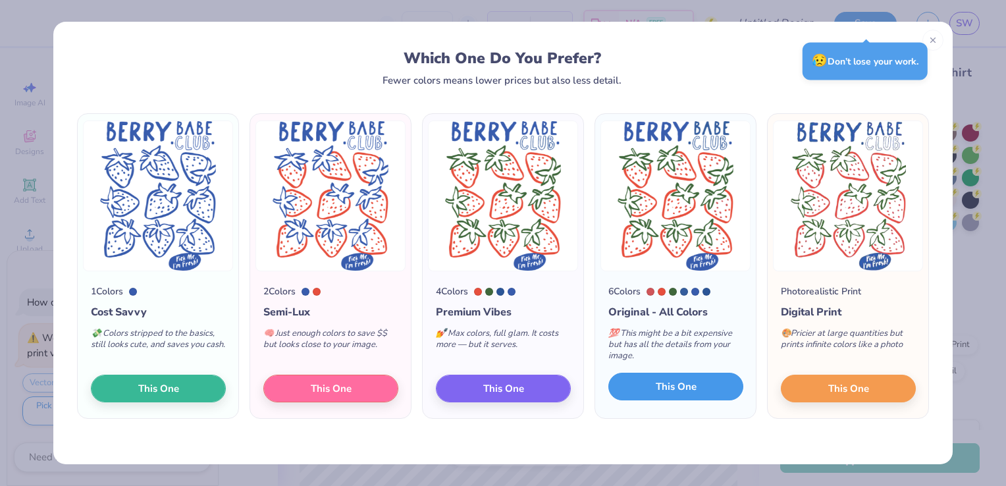
click at [698, 392] on button "This One" at bounding box center [675, 387] width 135 height 28
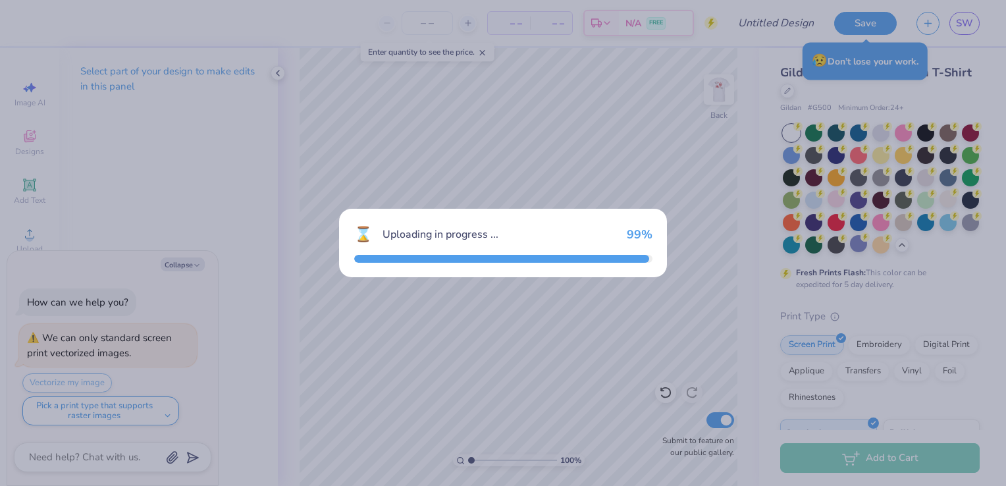
type textarea "x"
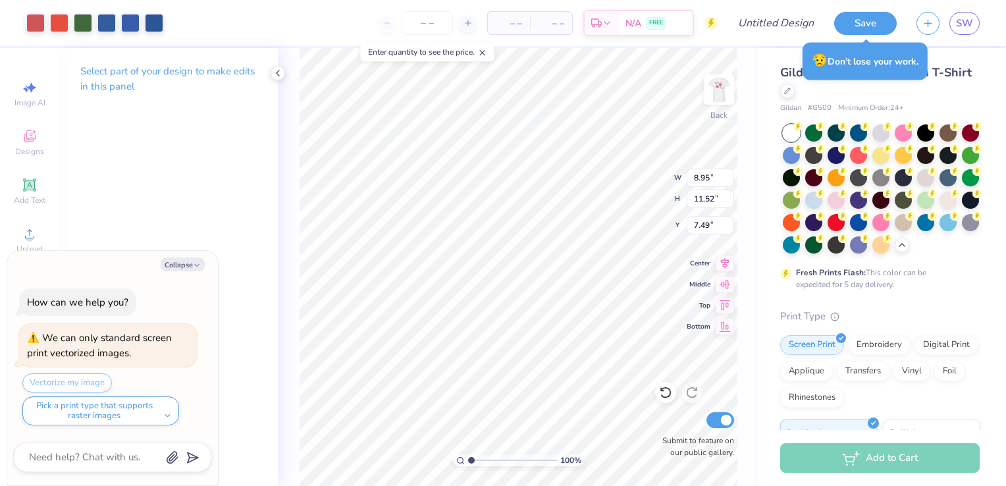
type textarea "x"
type input "3.29"
type textarea "x"
type input "10.66"
type input "13.72"
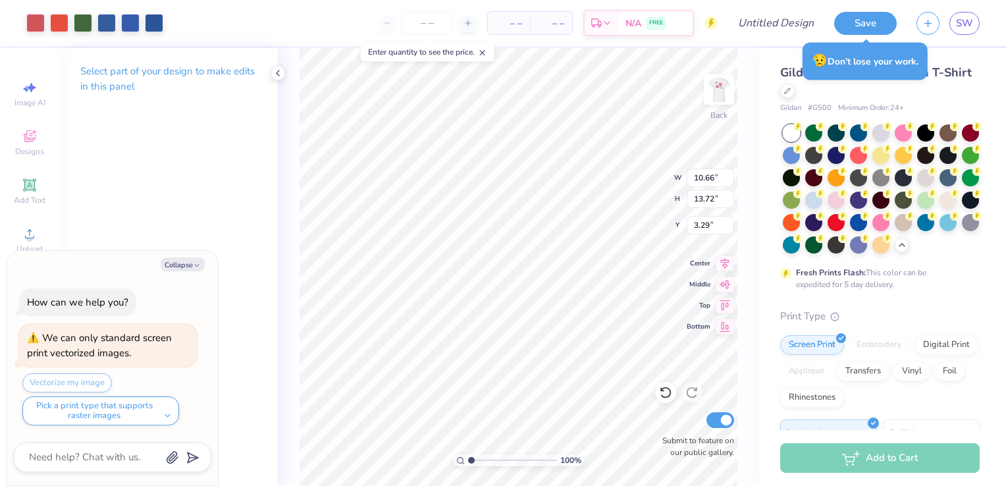
type textarea "x"
type input "3.25"
click at [589, 160] on li "Cut" at bounding box center [609, 163] width 103 height 26
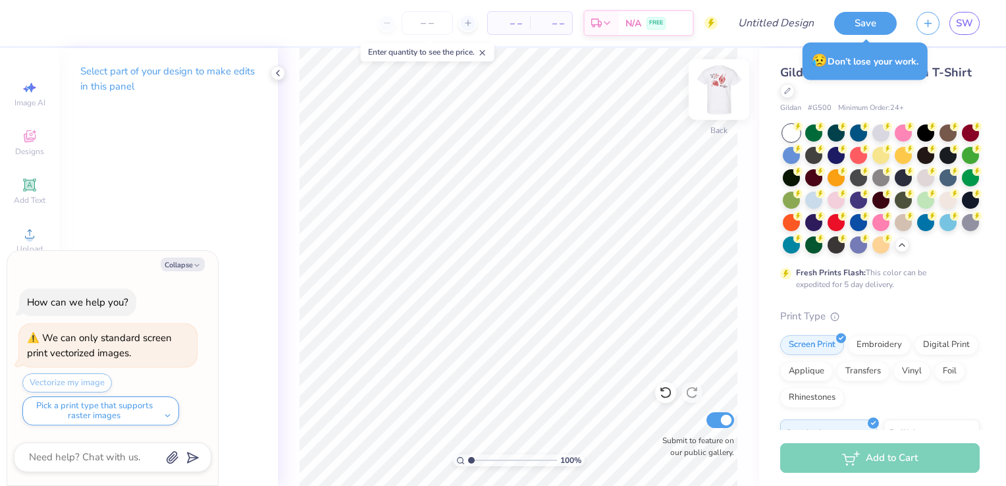
click at [727, 93] on img at bounding box center [719, 89] width 53 height 53
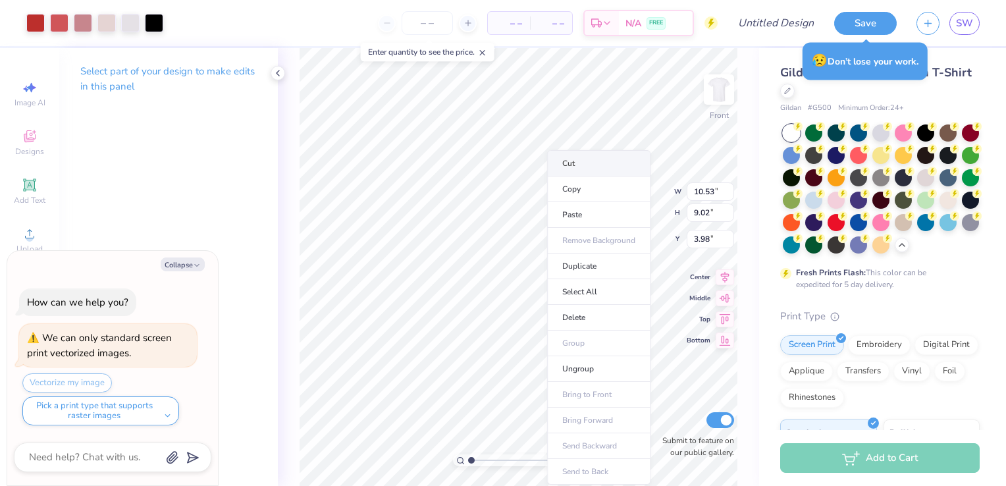
click at [601, 164] on li "Cut" at bounding box center [598, 163] width 103 height 26
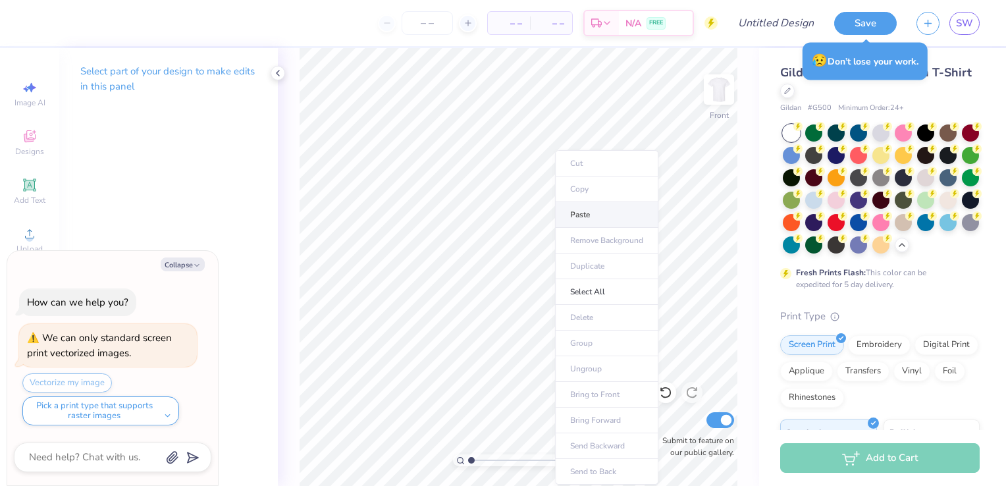
click at [585, 217] on li "Paste" at bounding box center [606, 215] width 103 height 26
click at [32, 230] on icon at bounding box center [30, 234] width 16 height 16
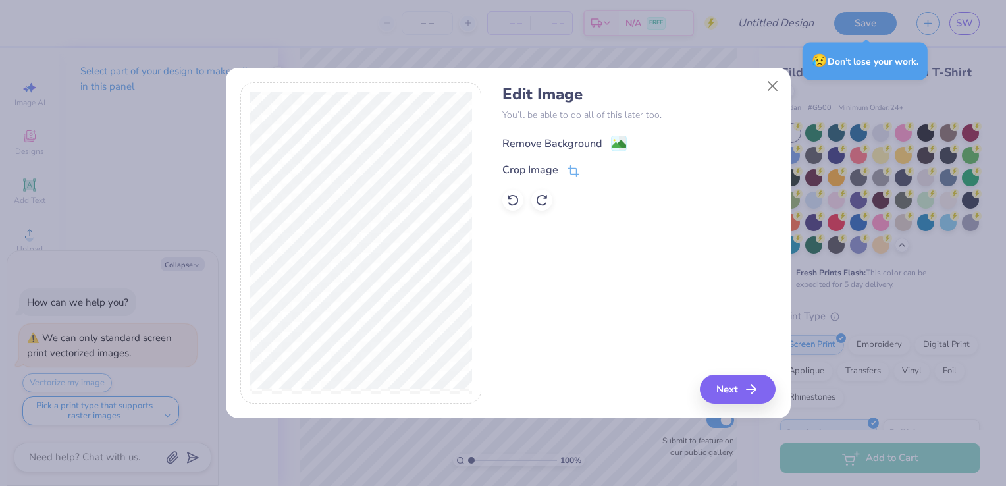
click at [622, 143] on image at bounding box center [619, 144] width 14 height 14
click at [747, 392] on button "Next" at bounding box center [740, 389] width 76 height 29
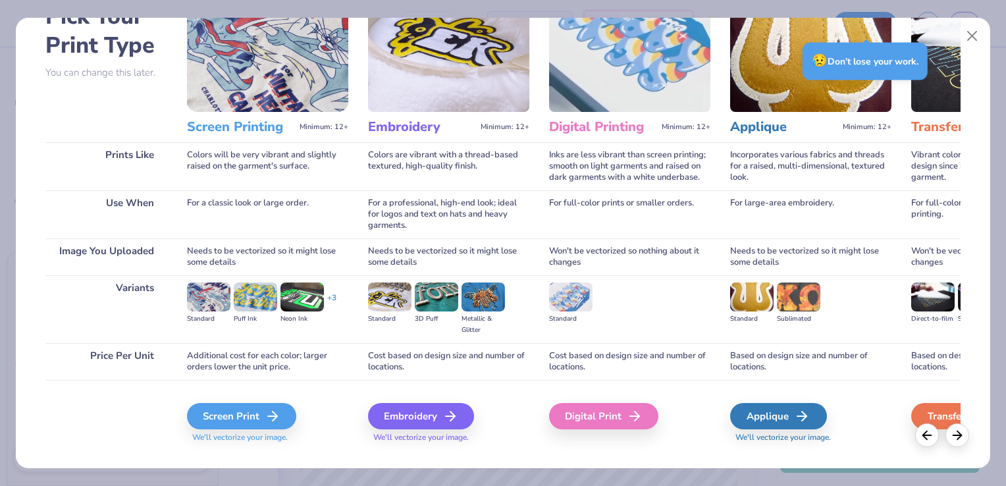
scroll to position [104, 0]
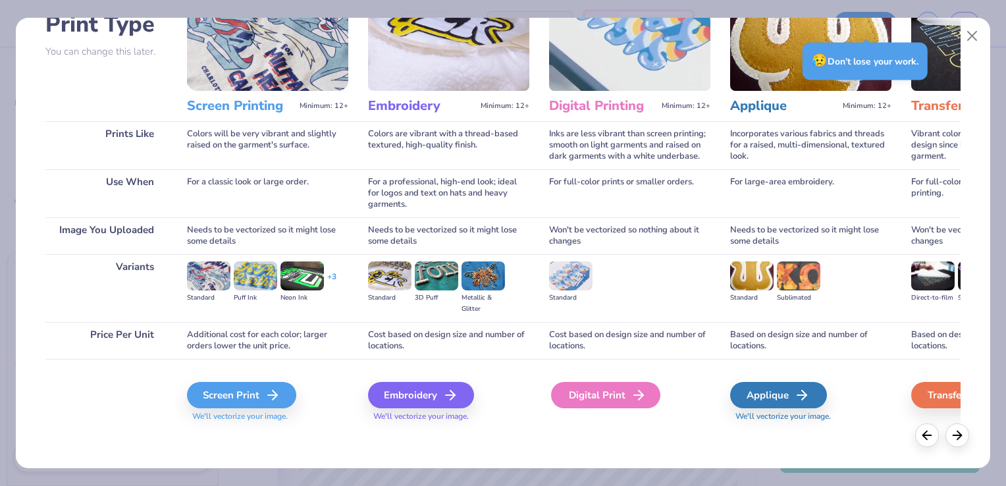
click at [600, 390] on div "Digital Print" at bounding box center [605, 395] width 109 height 26
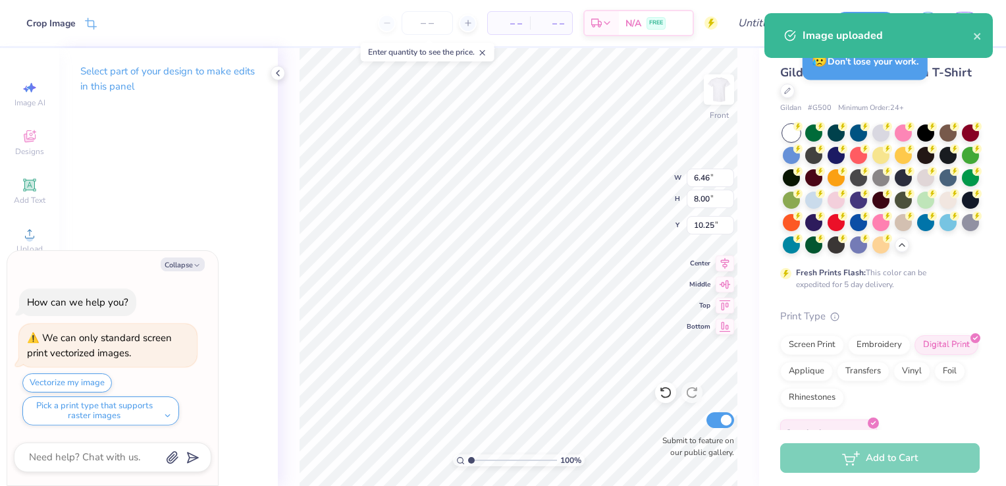
type textarea "x"
type input "10.51"
type input "13.02"
type input "5.23"
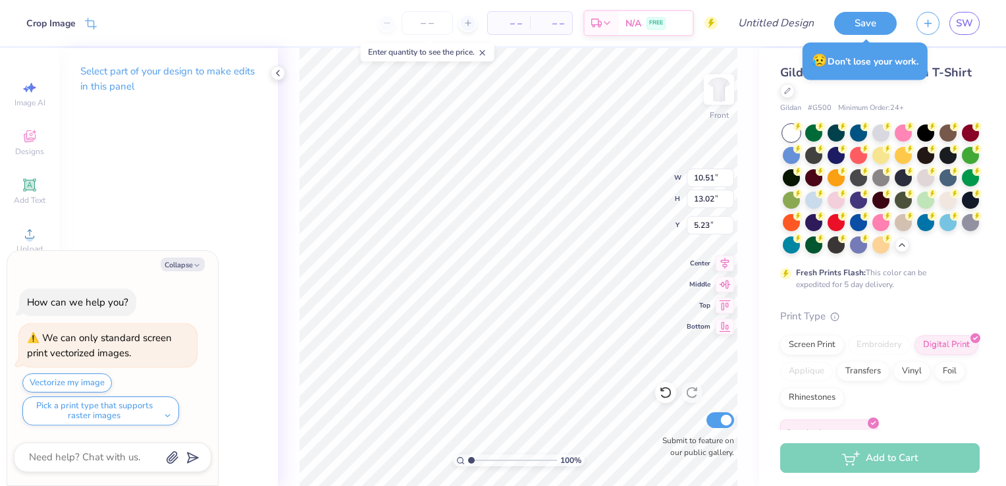
type textarea "x"
type input "3.65"
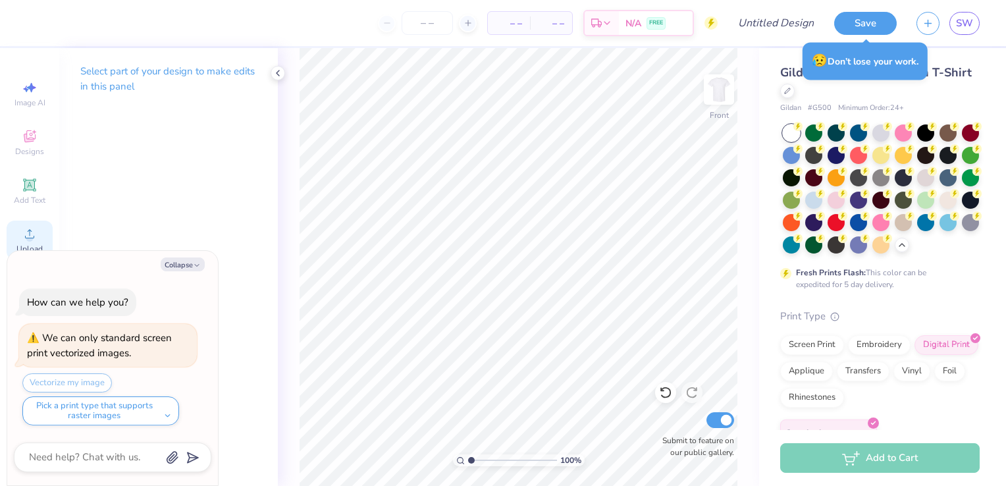
click at [23, 240] on icon at bounding box center [30, 234] width 16 height 16
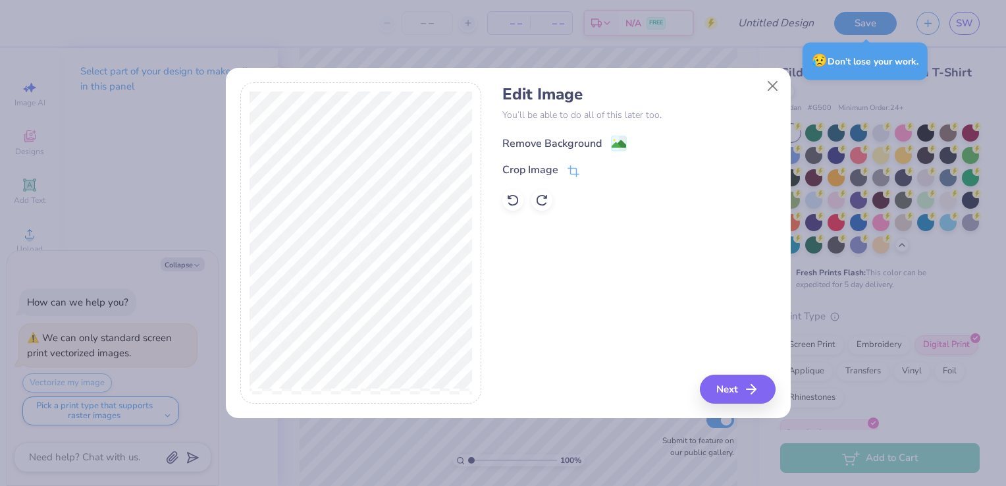
click at [606, 143] on div "Remove Background" at bounding box center [564, 143] width 124 height 16
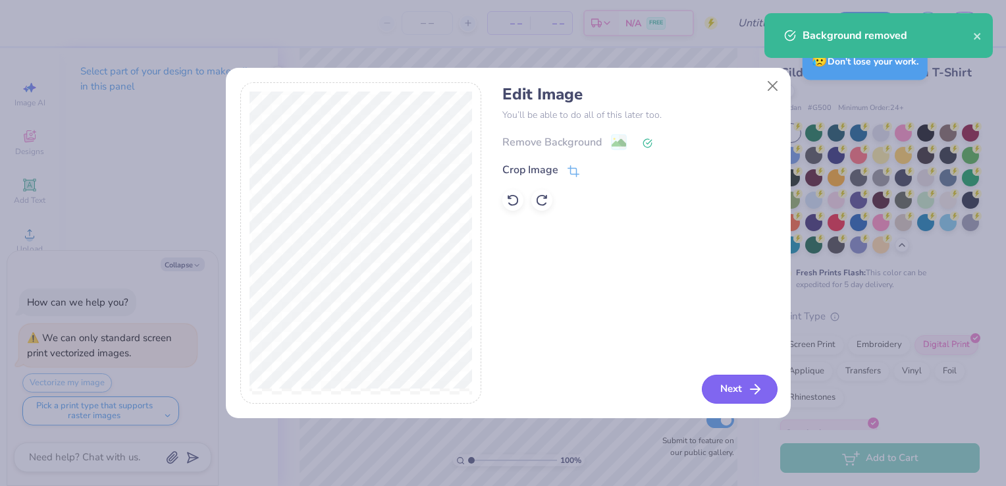
click at [735, 394] on button "Next" at bounding box center [740, 389] width 76 height 29
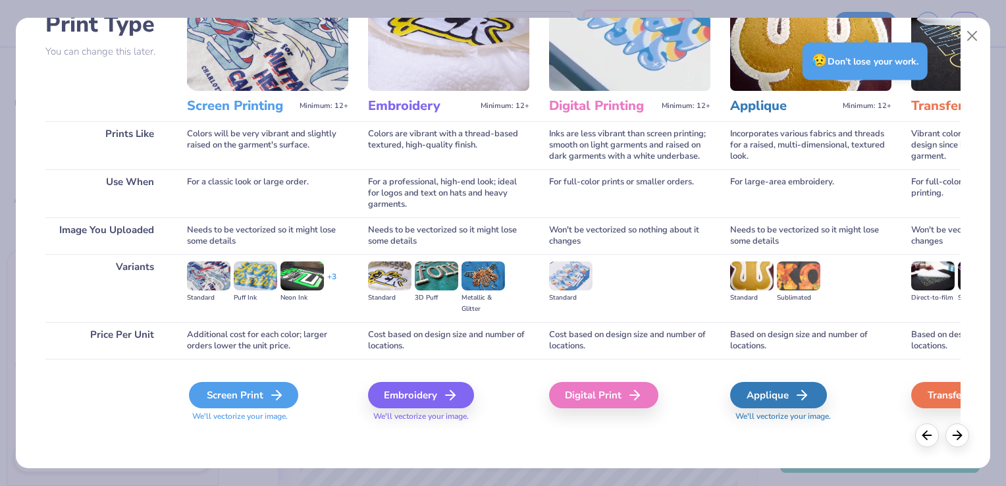
click at [259, 398] on div "Screen Print" at bounding box center [243, 395] width 109 height 26
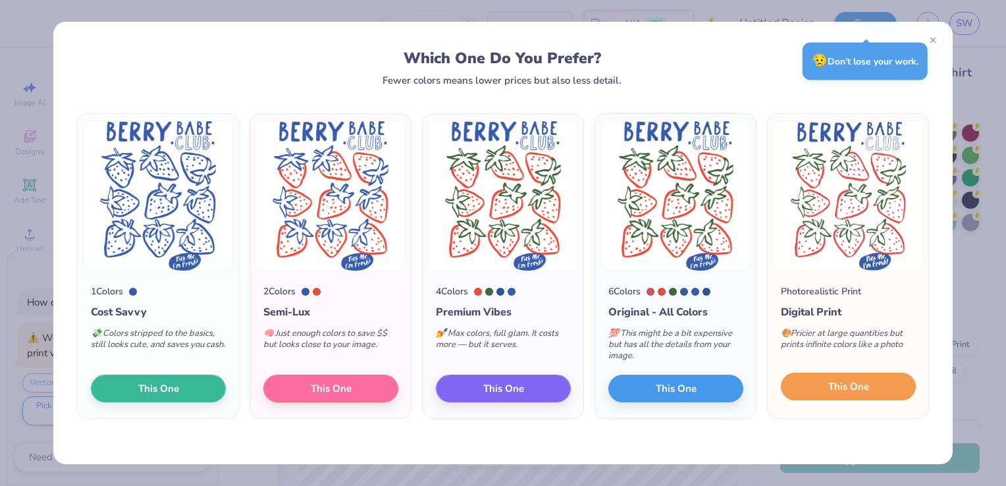
click at [871, 389] on button "This One" at bounding box center [848, 387] width 135 height 28
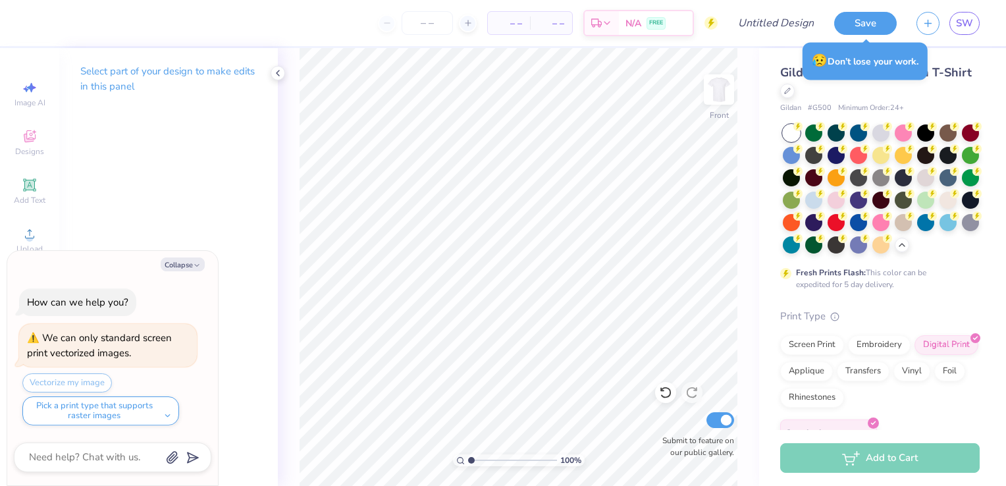
click at [26, 251] on div "Collapse How can we help you? We can only standard screen print vectorized imag…" at bounding box center [113, 368] width 212 height 236
click at [32, 236] on circle at bounding box center [29, 237] width 7 height 7
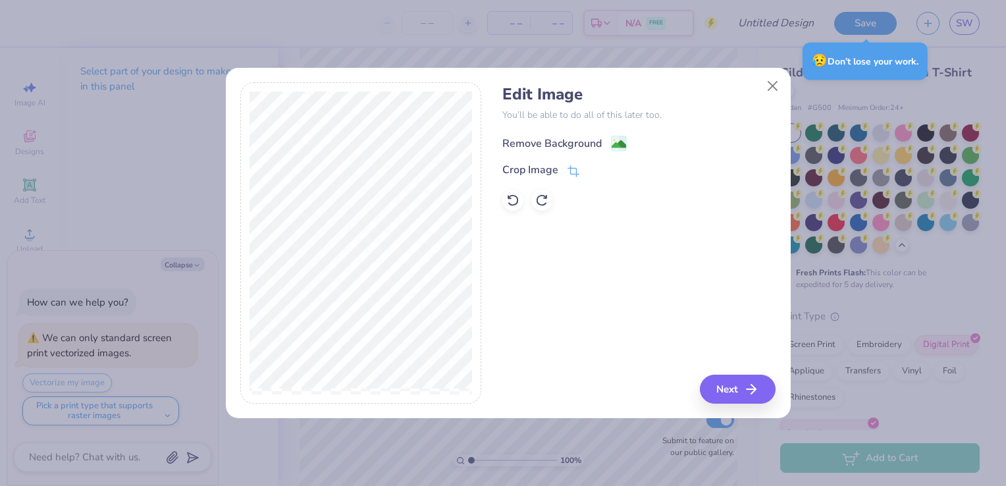
click at [617, 141] on image at bounding box center [619, 144] width 14 height 14
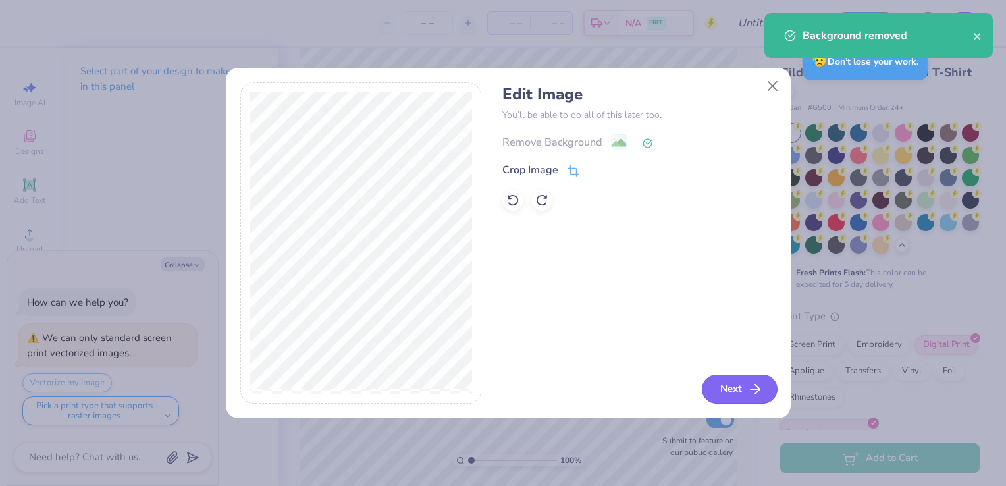
click at [766, 388] on button "Next" at bounding box center [740, 389] width 76 height 29
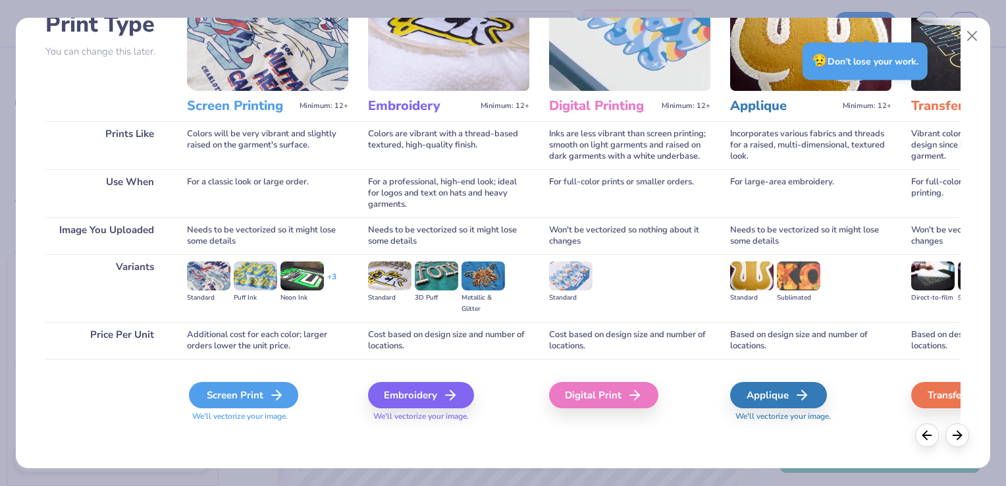
click at [255, 392] on div "Screen Print" at bounding box center [243, 395] width 109 height 26
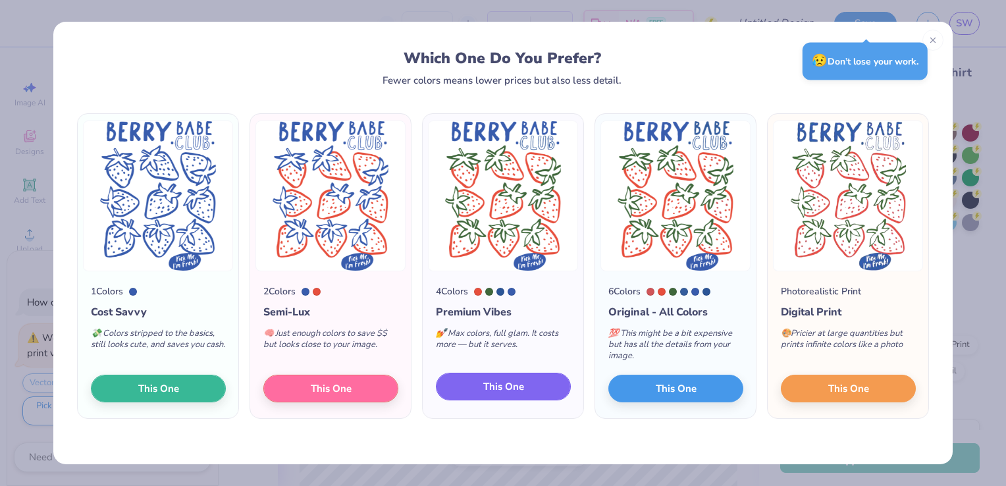
click at [515, 390] on span "This One" at bounding box center [503, 386] width 41 height 15
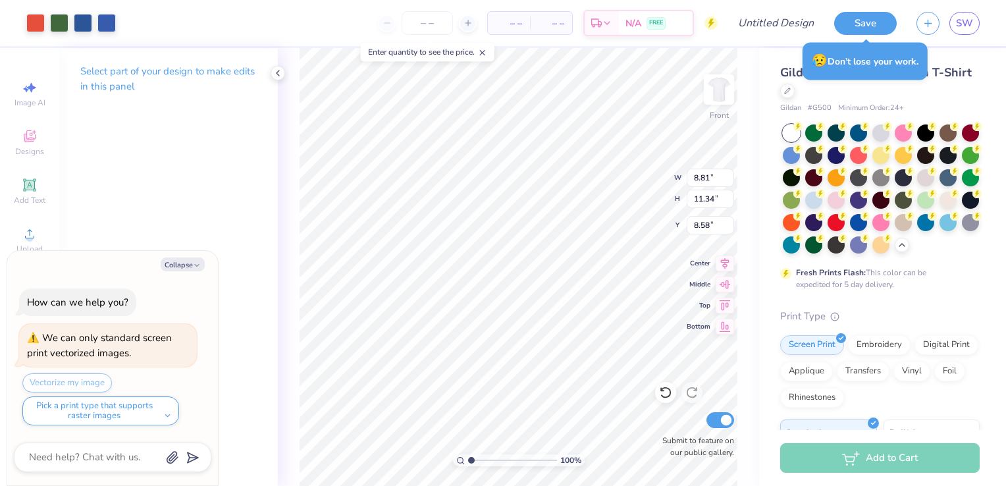
type textarea "x"
type input "10.70"
type input "13.78"
type input "6.14"
type textarea "x"
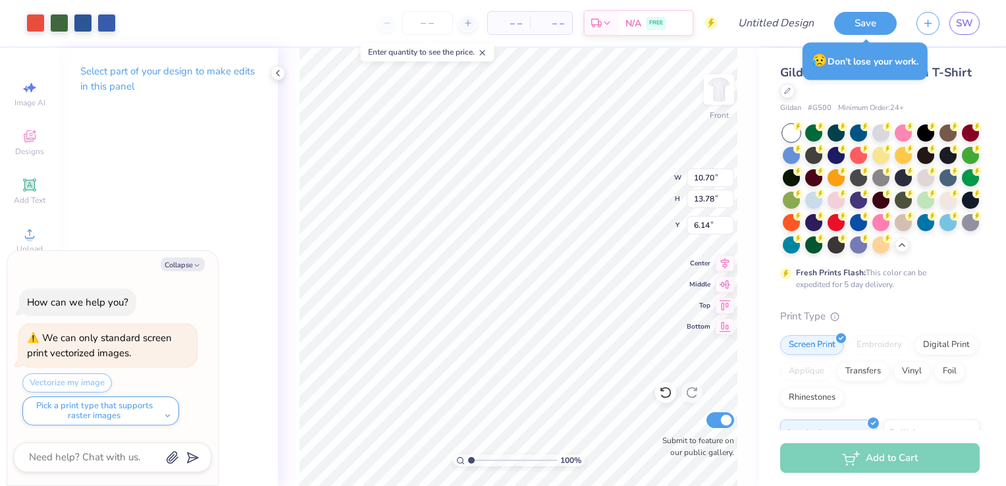
type input "3.48"
type textarea "x"
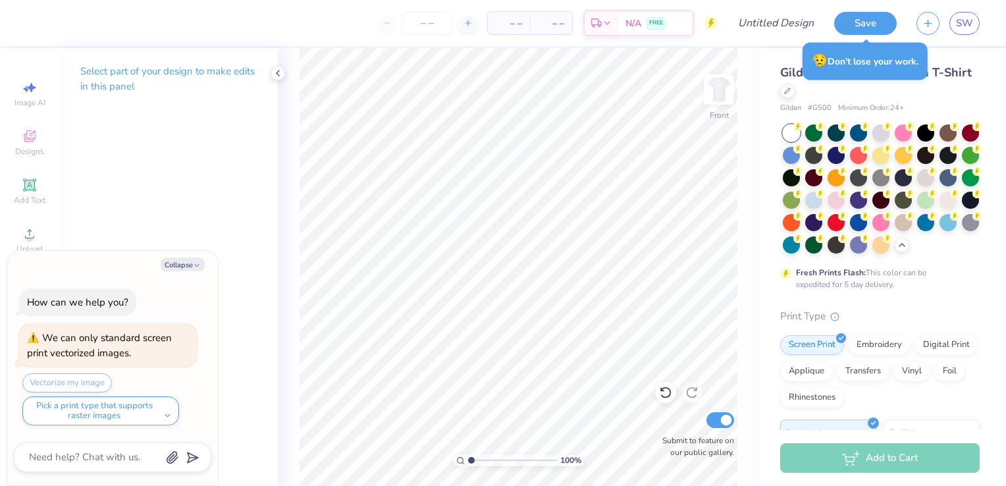
type textarea "x"
